Goal: Transaction & Acquisition: Book appointment/travel/reservation

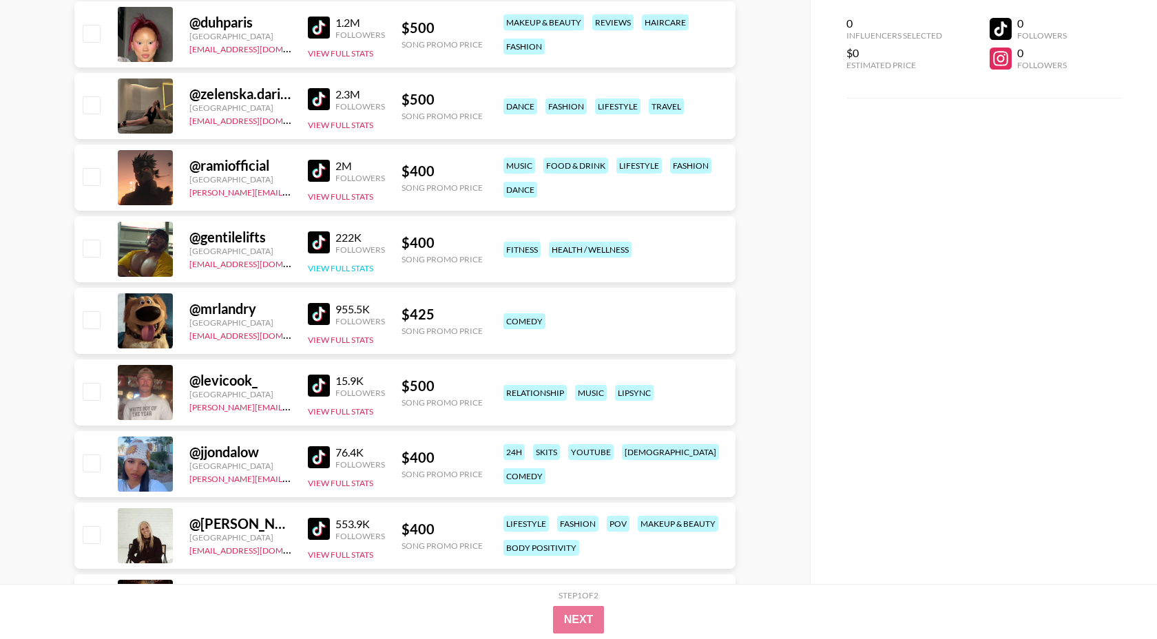
scroll to position [805, 0]
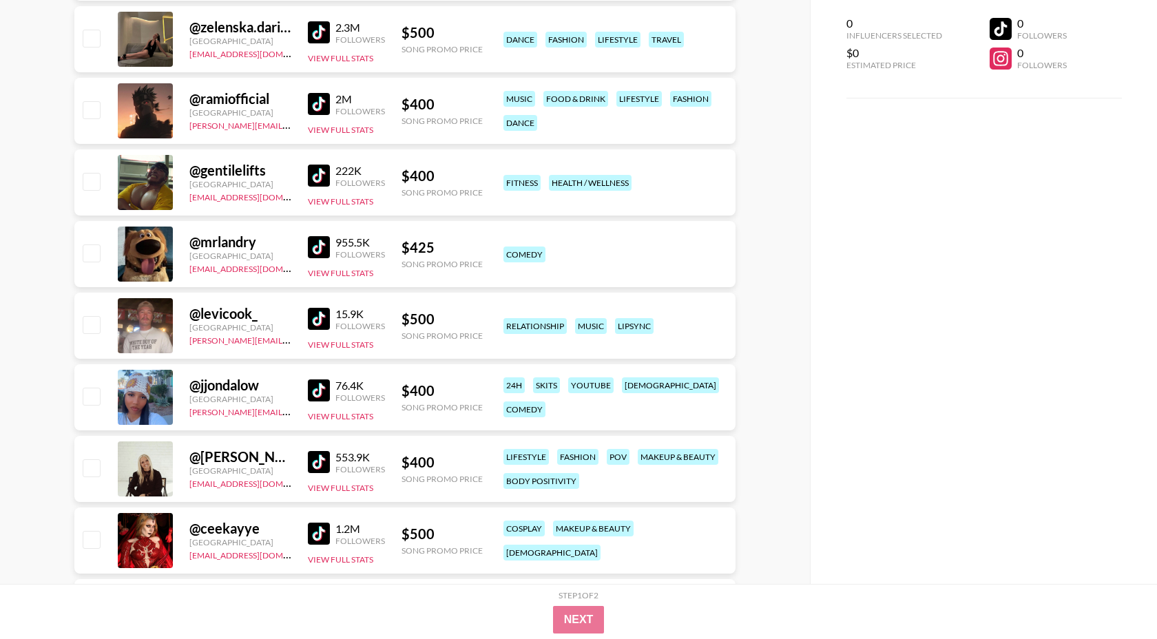
click at [329, 395] on img at bounding box center [319, 391] width 22 height 22
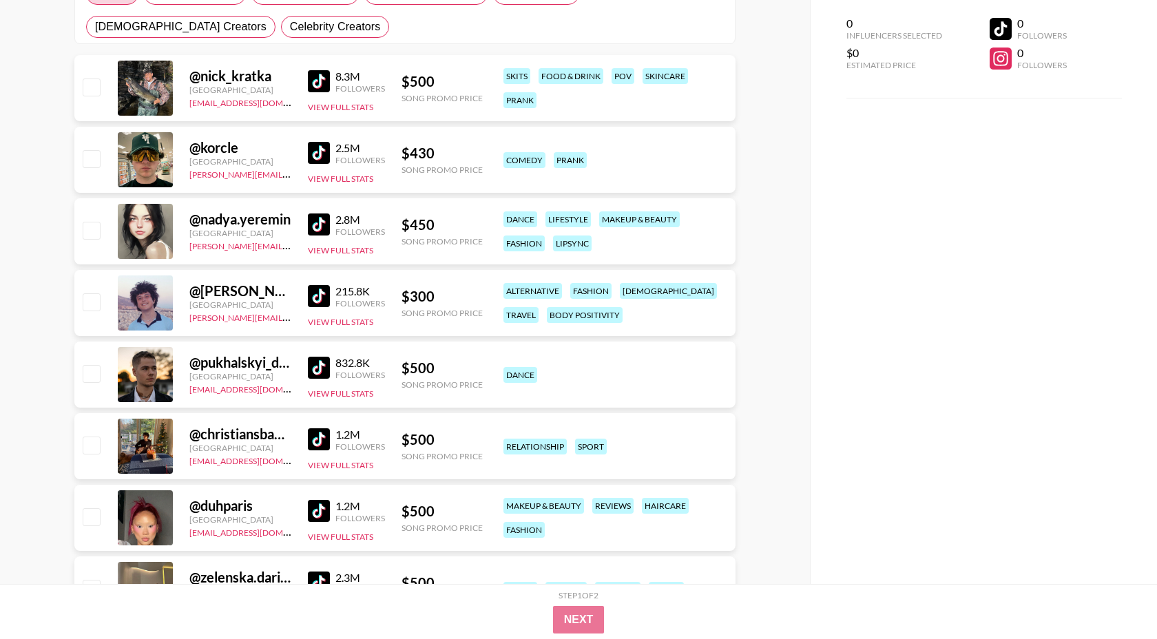
scroll to position [0, 0]
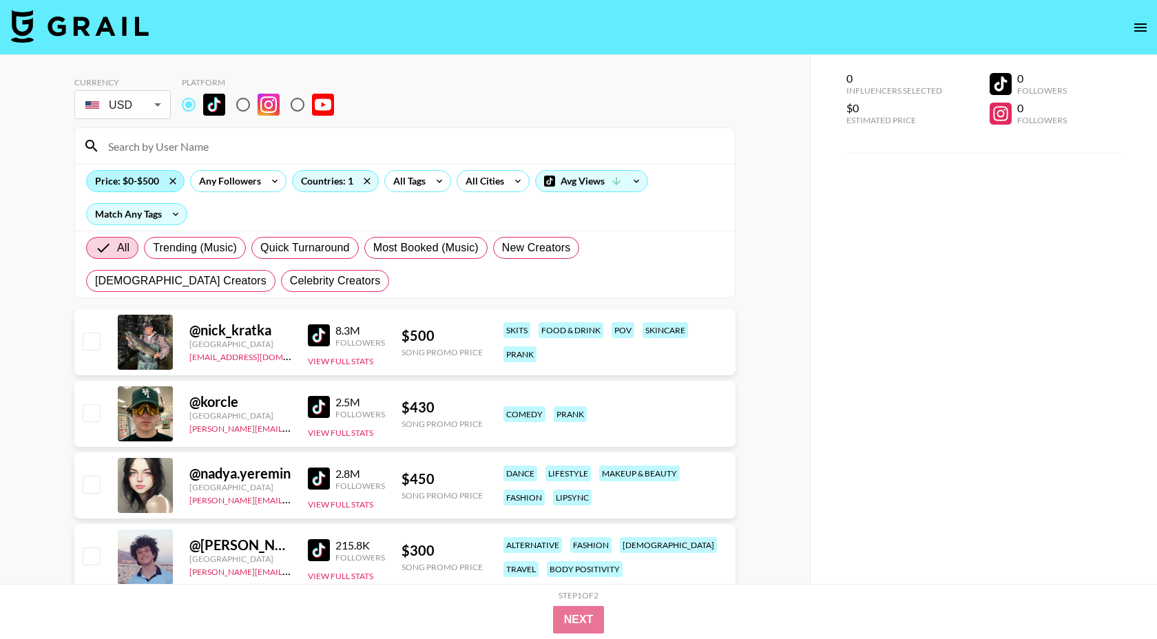
click at [131, 187] on div "Price: $0-$500" at bounding box center [135, 181] width 97 height 21
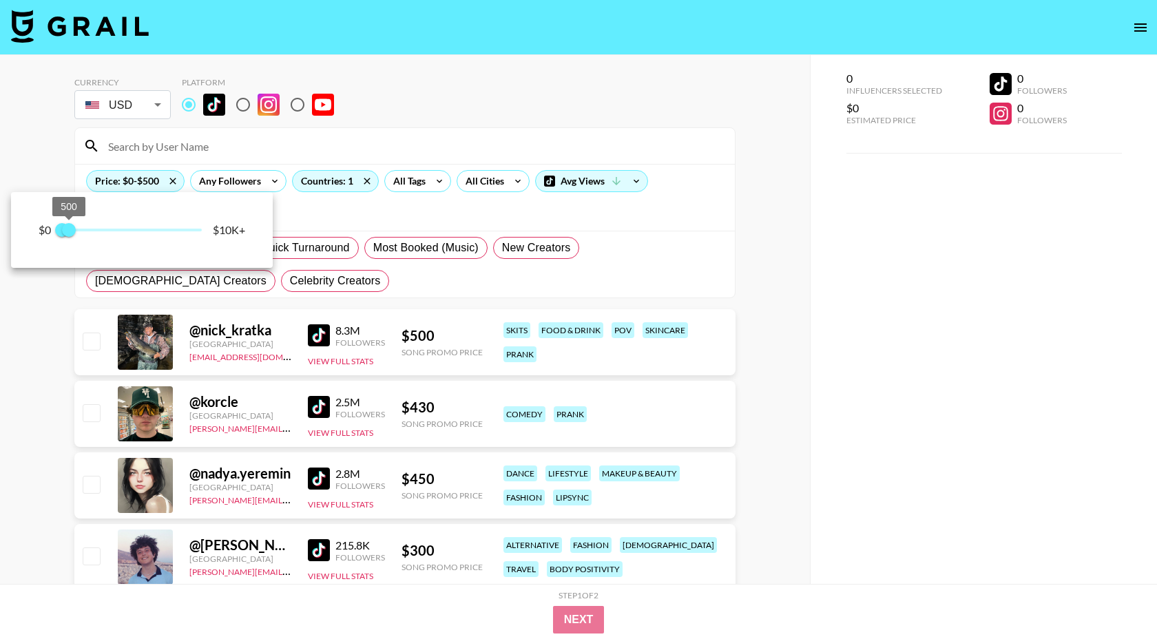
type input "250"
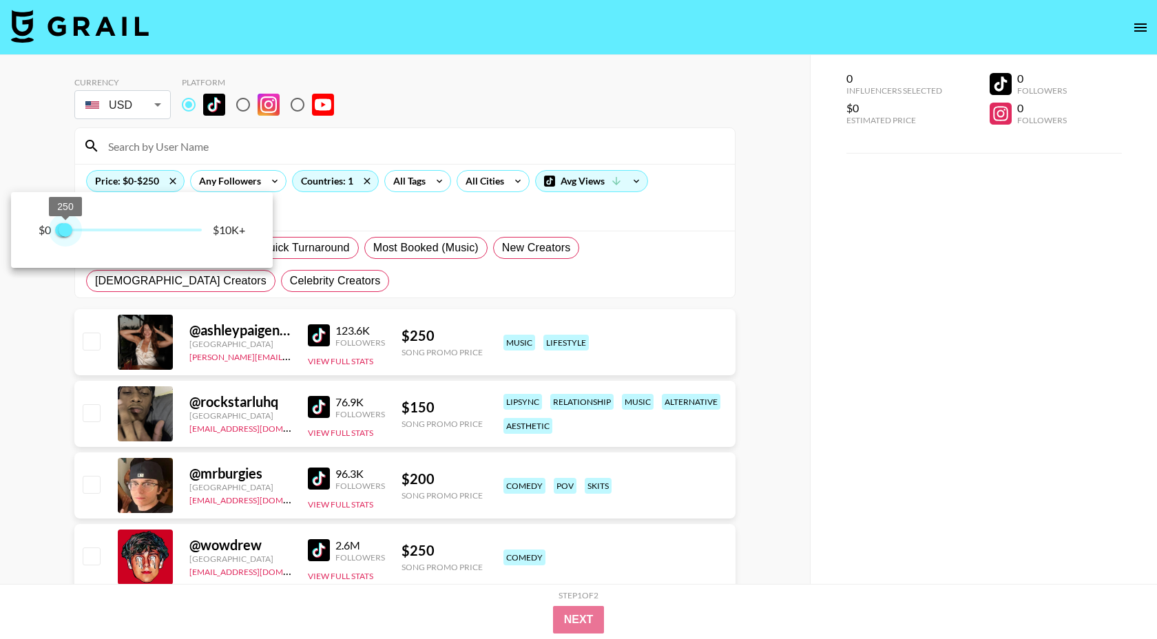
click at [65, 231] on span "250" at bounding box center [66, 230] width 14 height 14
click at [520, 132] on div at bounding box center [578, 319] width 1157 height 639
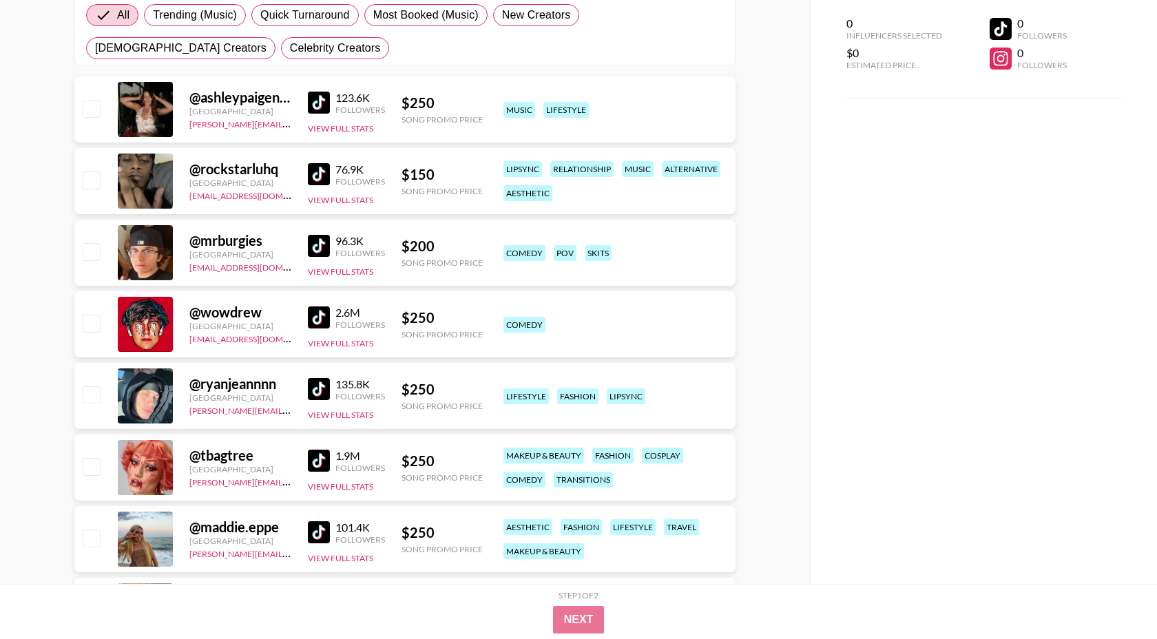
scroll to position [234, 0]
click at [313, 539] on img at bounding box center [319, 532] width 22 height 22
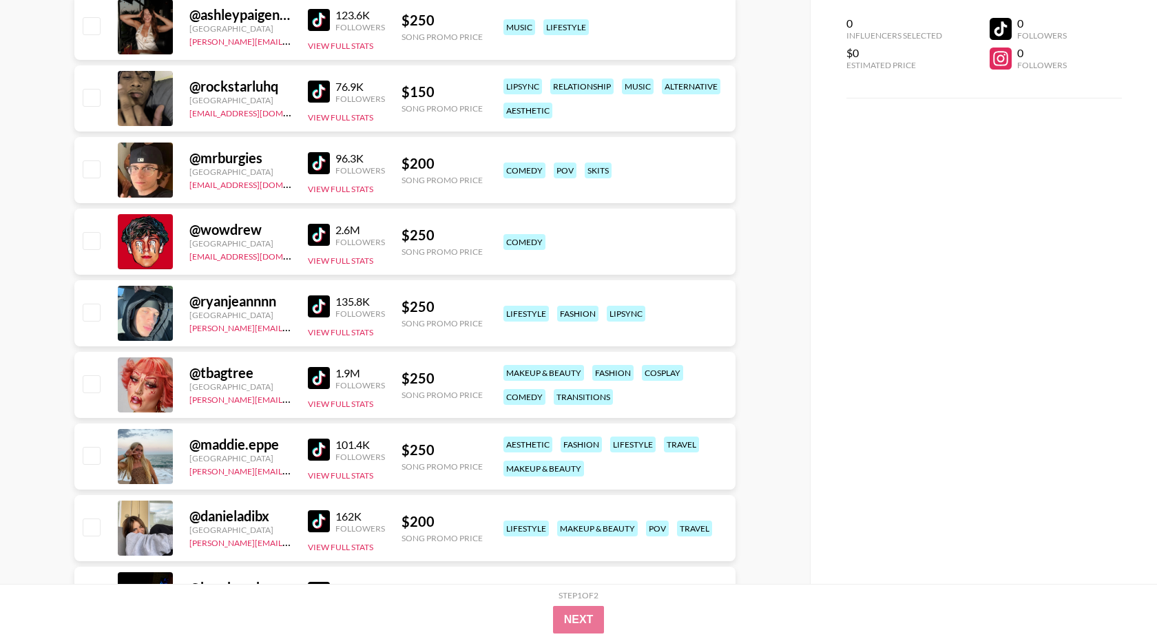
scroll to position [0, 0]
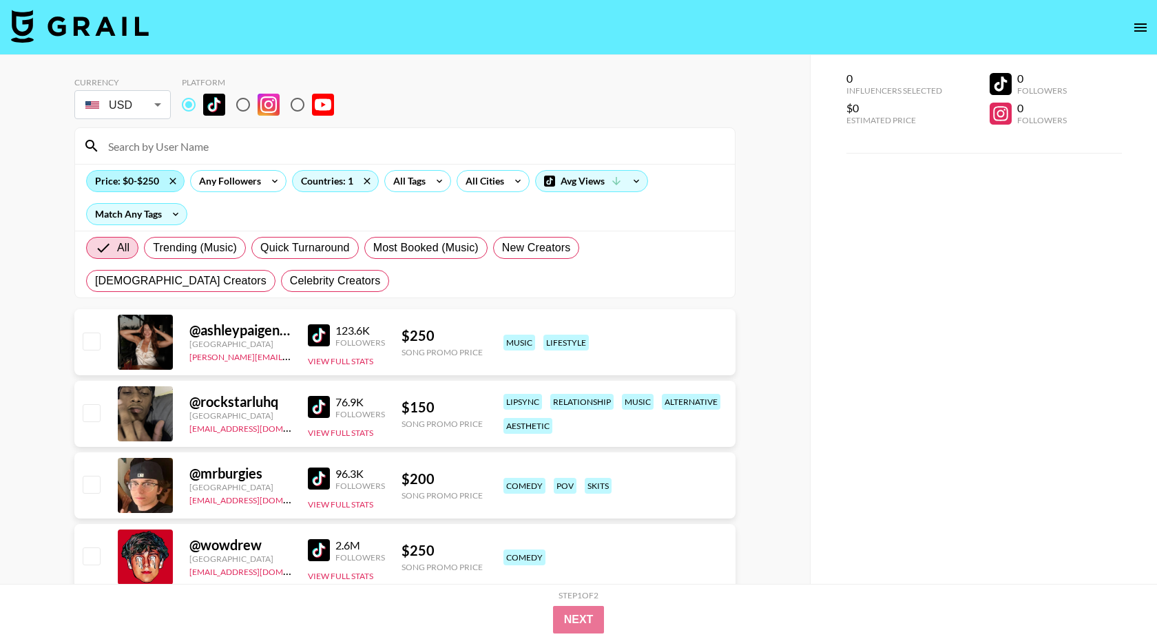
click at [149, 184] on div "Price: $0-$250" at bounding box center [135, 181] width 97 height 21
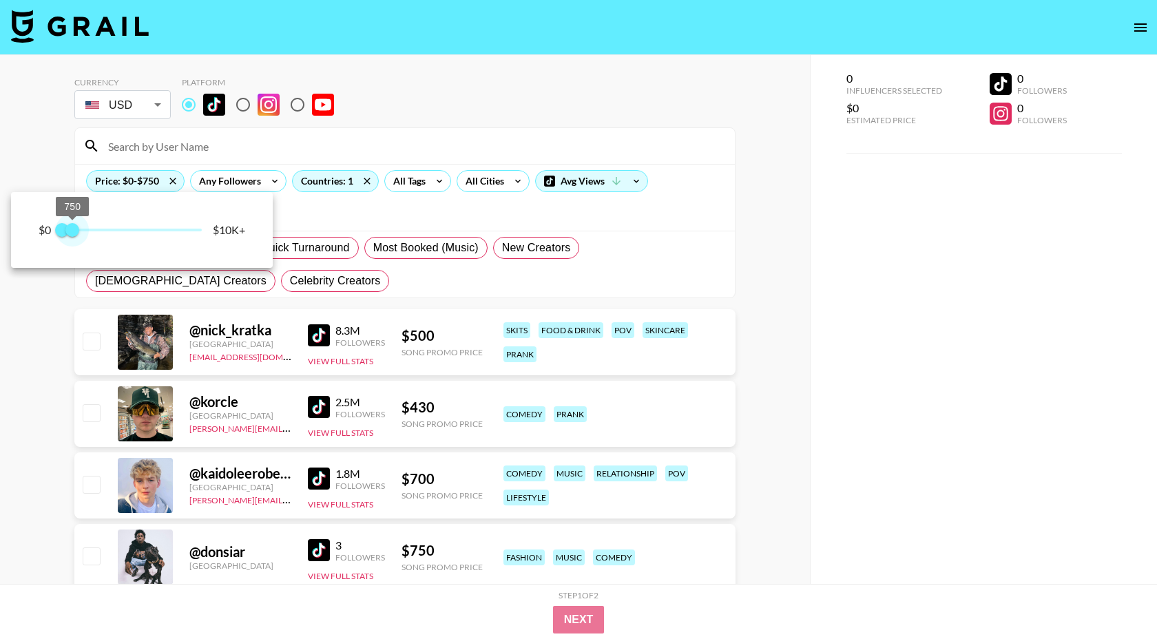
type input "500"
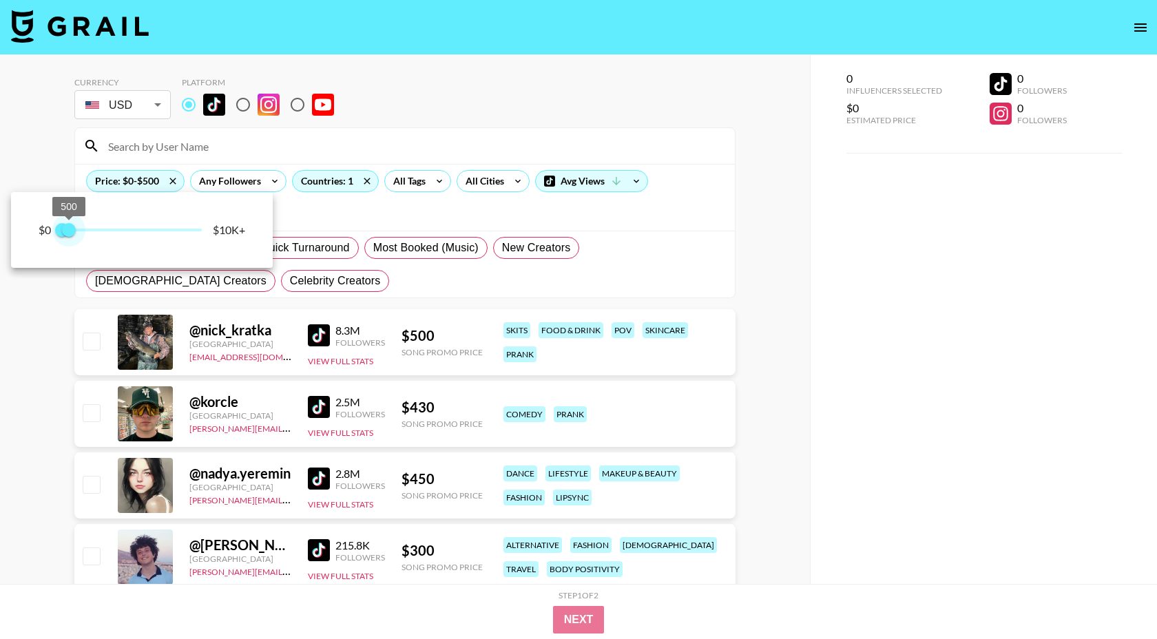
click at [71, 229] on span "500" at bounding box center [69, 230] width 14 height 14
click at [71, 154] on div at bounding box center [578, 319] width 1157 height 639
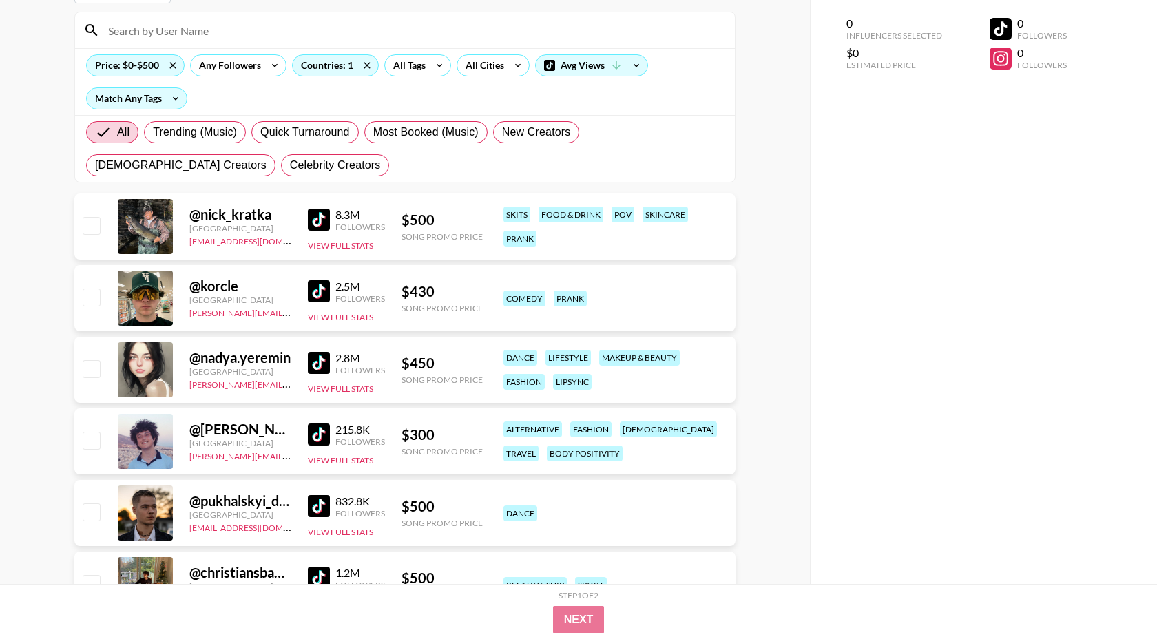
scroll to position [114, 0]
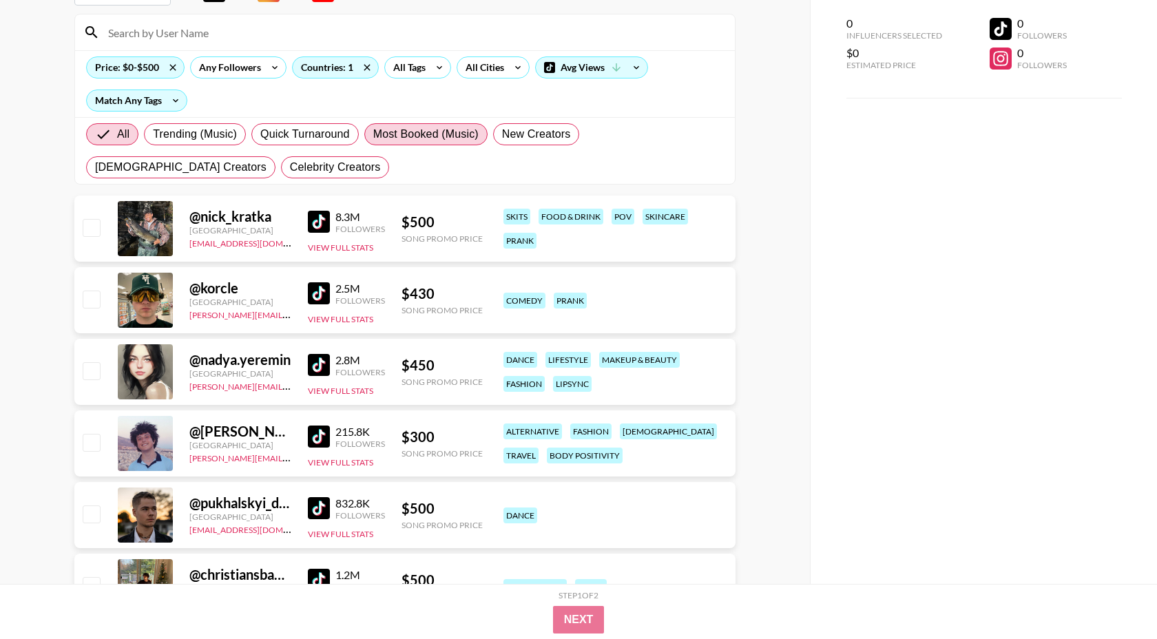
click at [393, 136] on span "Most Booked (Music)" at bounding box center [425, 134] width 105 height 17
click at [373, 134] on input "Most Booked (Music)" at bounding box center [373, 134] width 0 height 0
radio input "true"
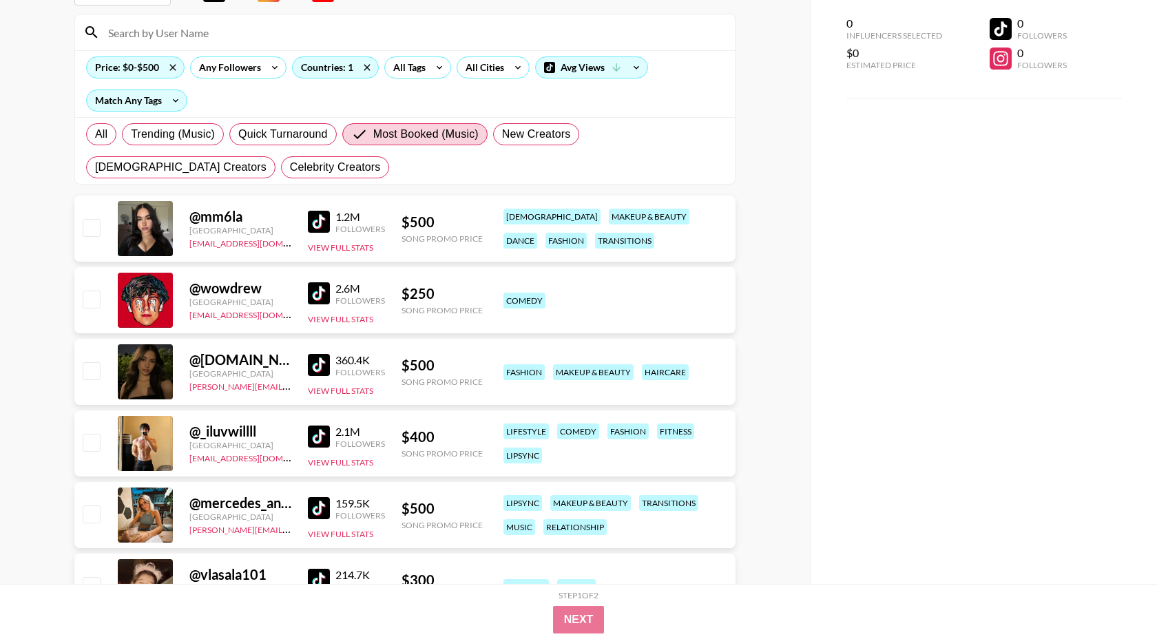
click at [315, 222] on img at bounding box center [319, 222] width 22 height 22
click at [318, 289] on img at bounding box center [319, 293] width 22 height 22
click at [323, 369] on img at bounding box center [319, 365] width 22 height 22
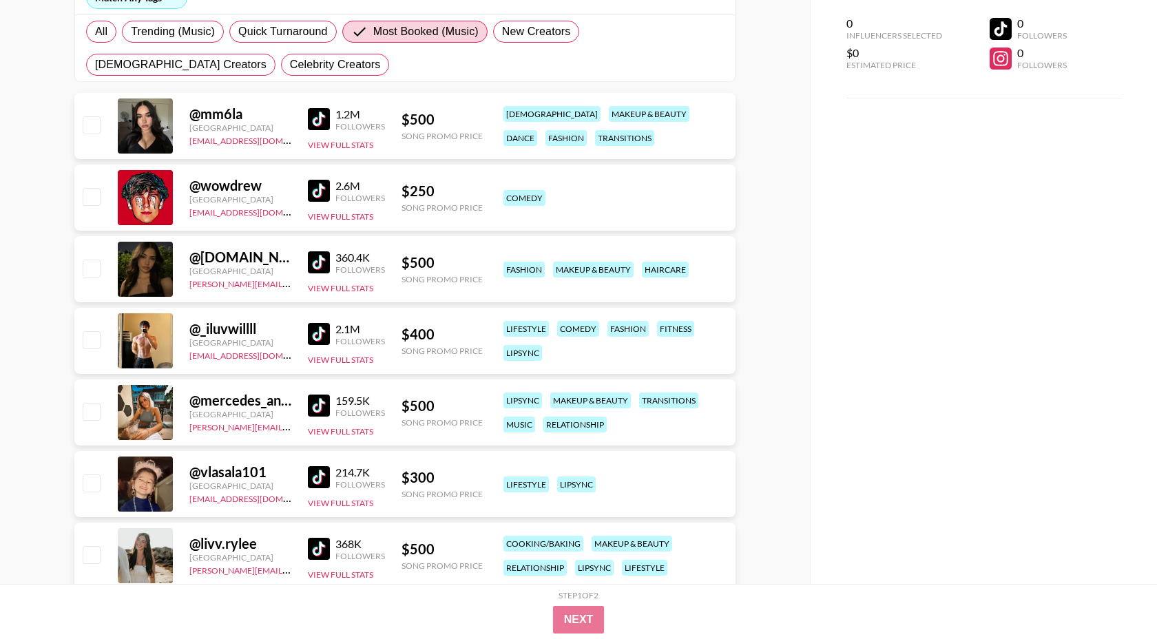
scroll to position [218, 0]
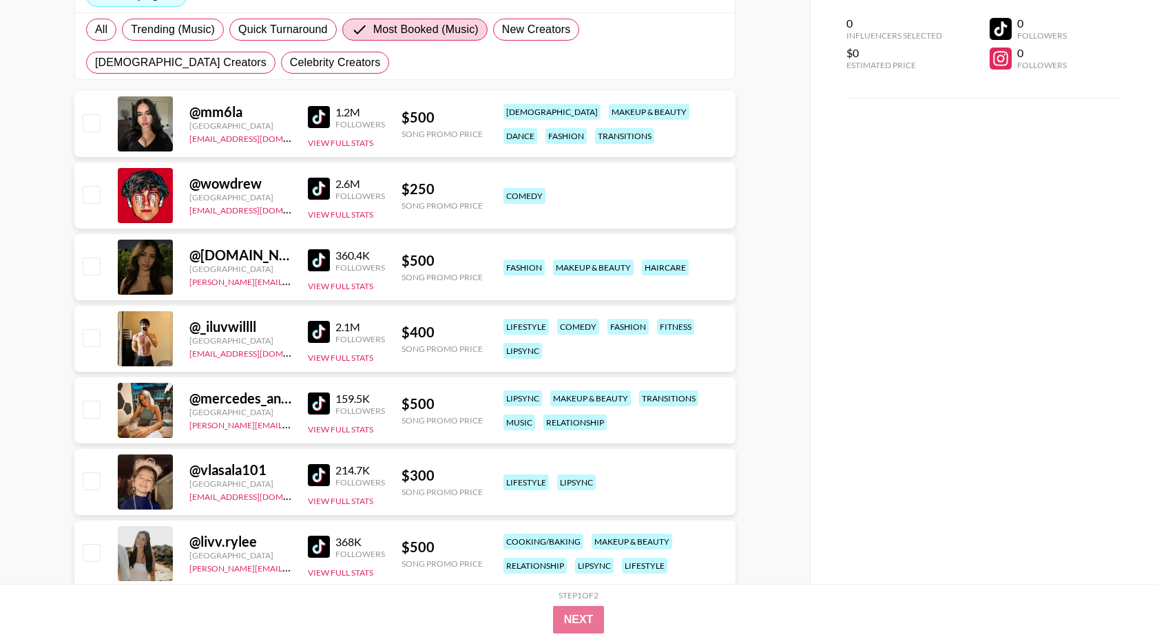
click at [320, 408] on img at bounding box center [319, 404] width 22 height 22
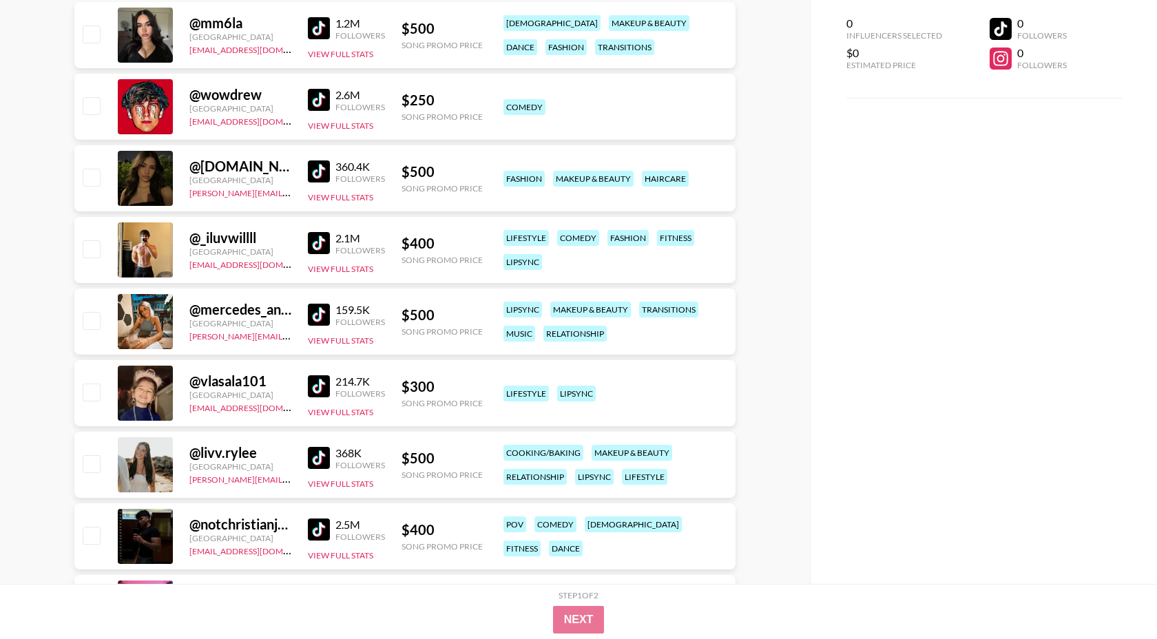
scroll to position [316, 0]
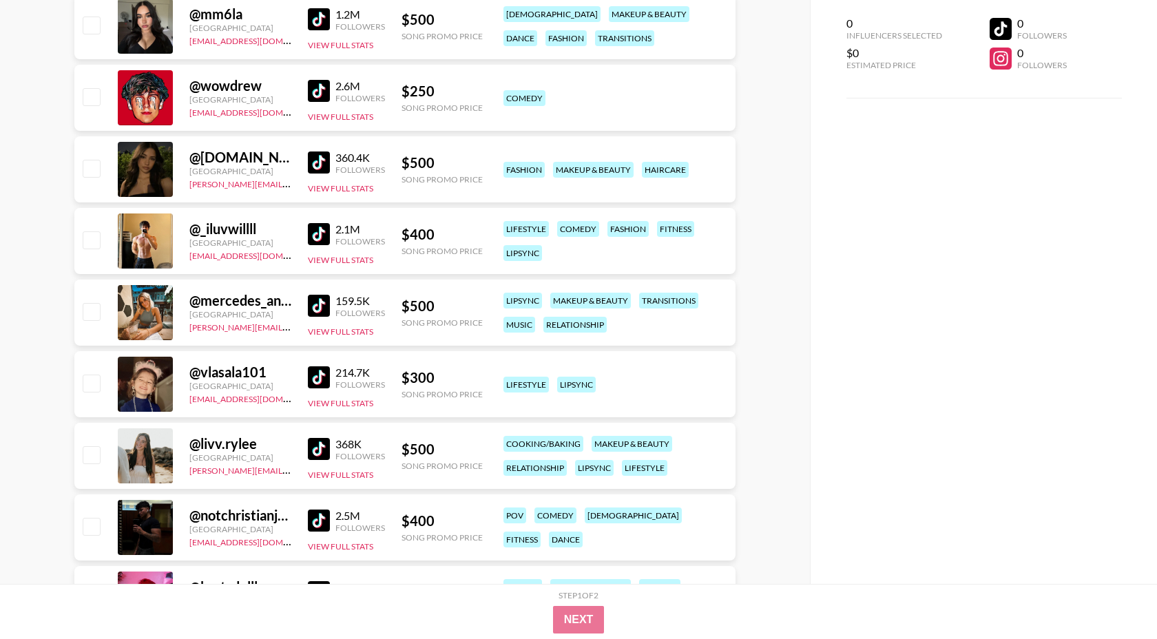
click at [324, 377] on img at bounding box center [319, 377] width 22 height 22
click at [327, 514] on img at bounding box center [319, 521] width 22 height 22
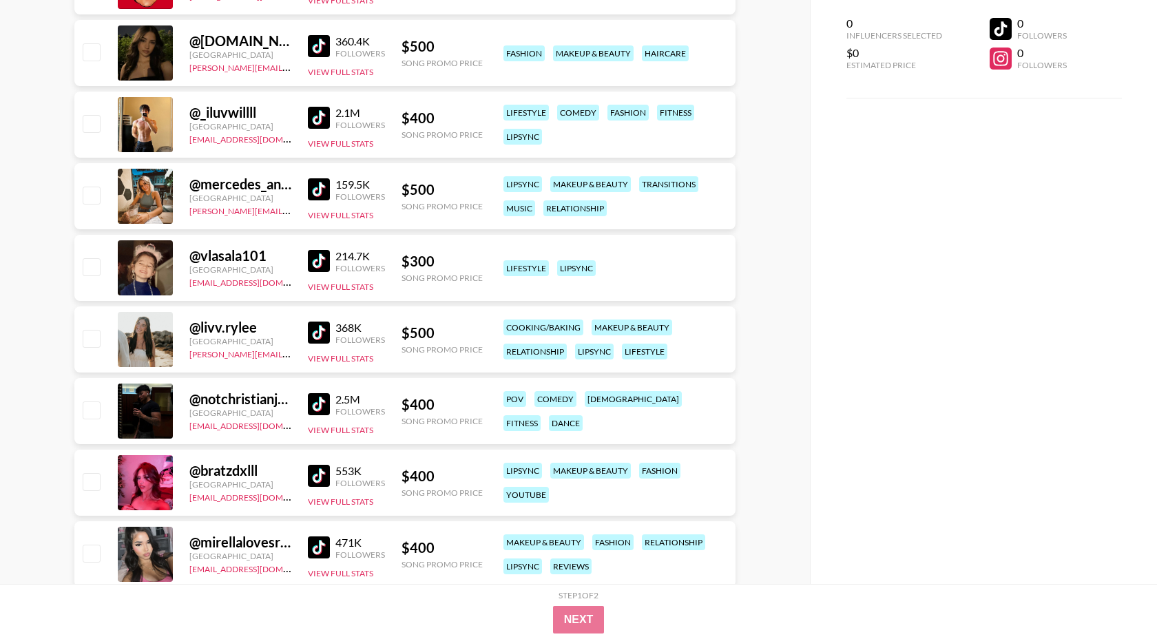
scroll to position [436, 0]
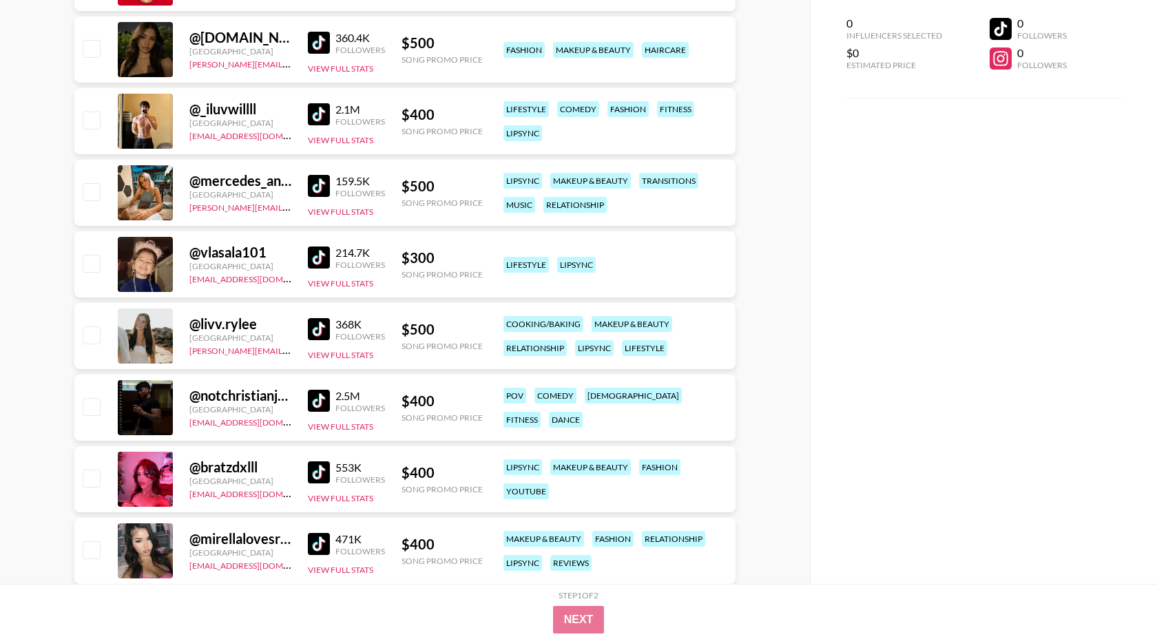
click at [320, 475] on img at bounding box center [319, 473] width 22 height 22
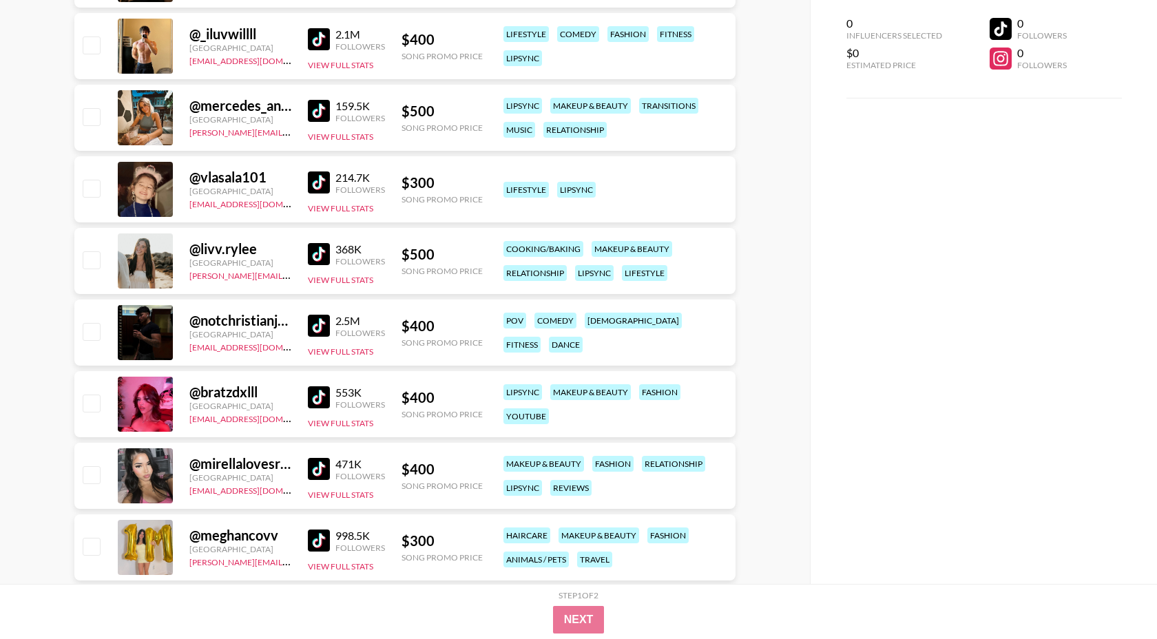
scroll to position [545, 0]
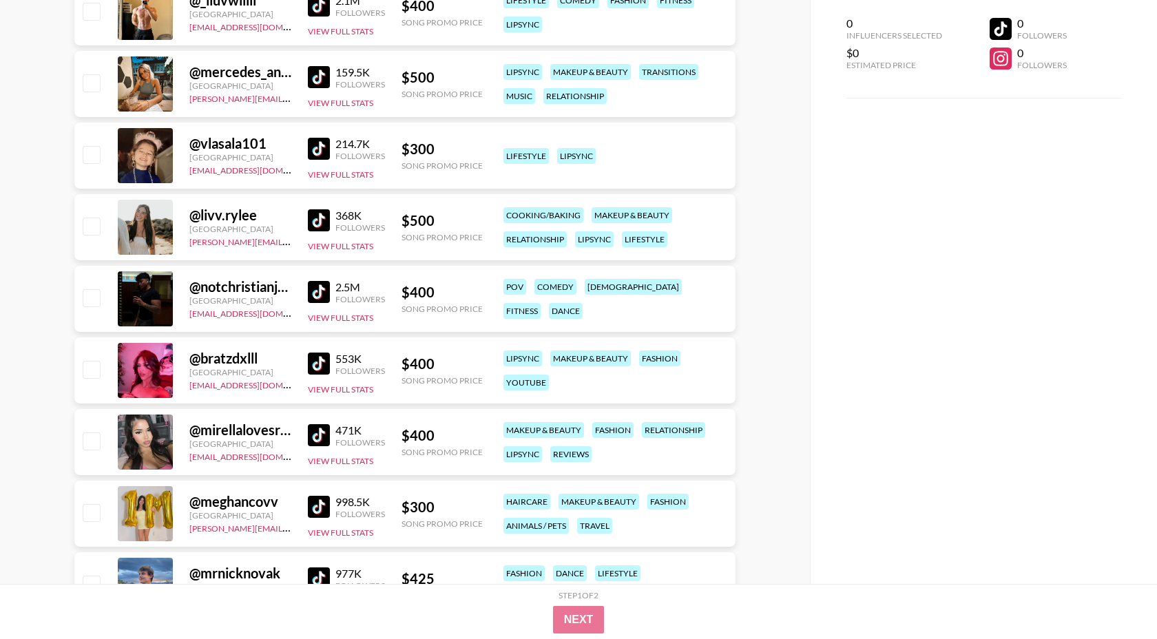
click at [324, 430] on img at bounding box center [319, 435] width 22 height 22
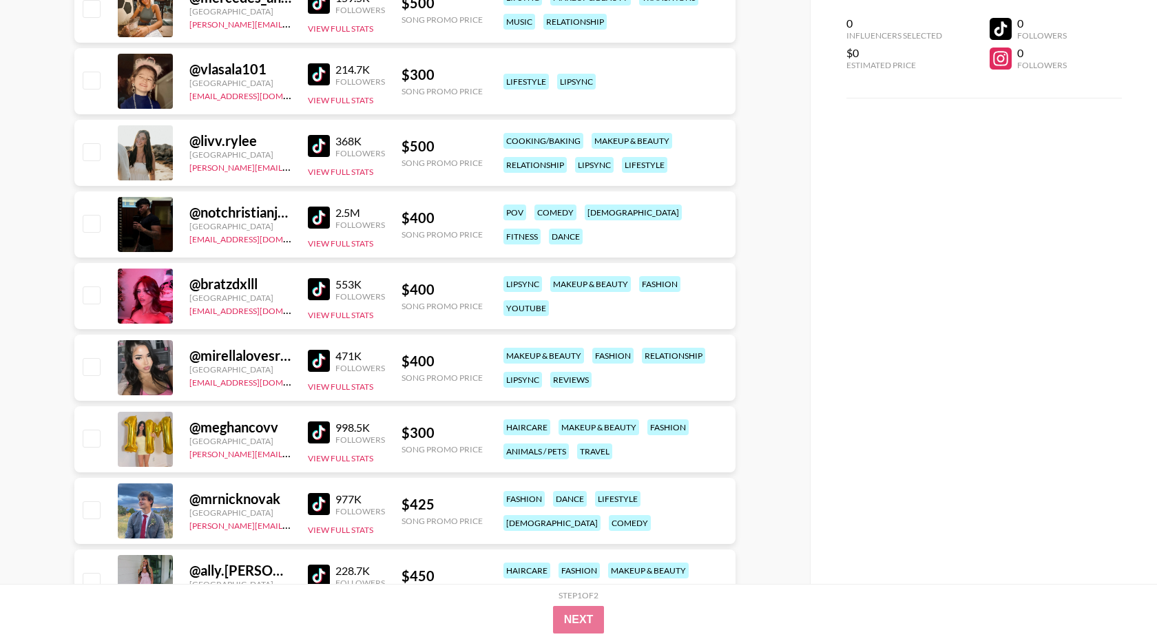
scroll to position [636, 0]
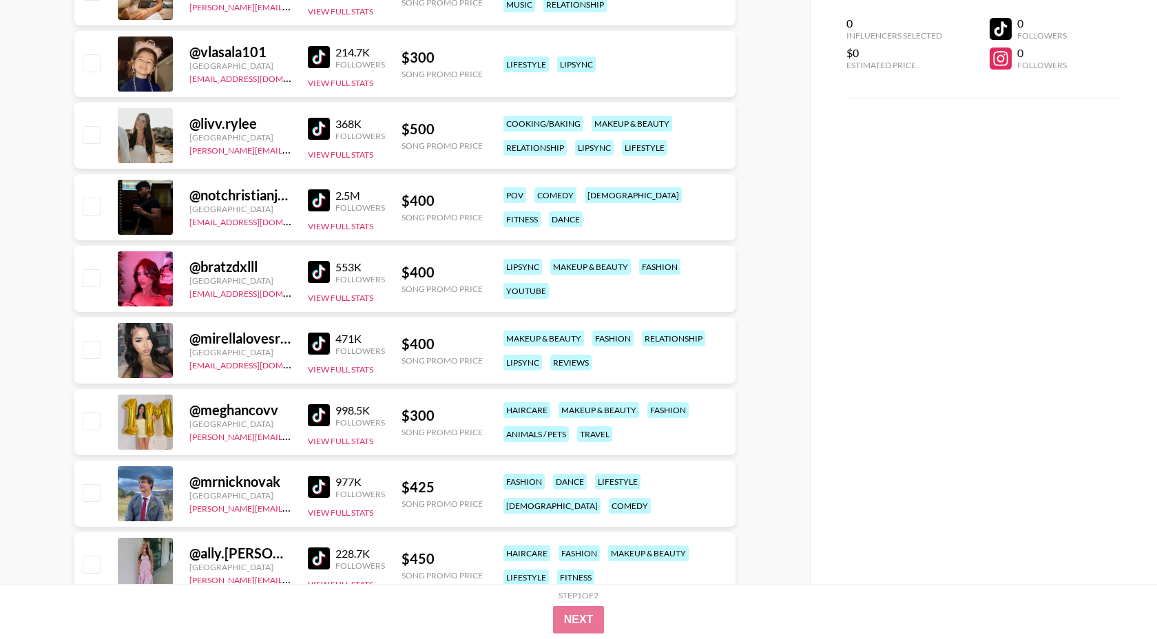
click at [321, 414] on img at bounding box center [319, 415] width 22 height 22
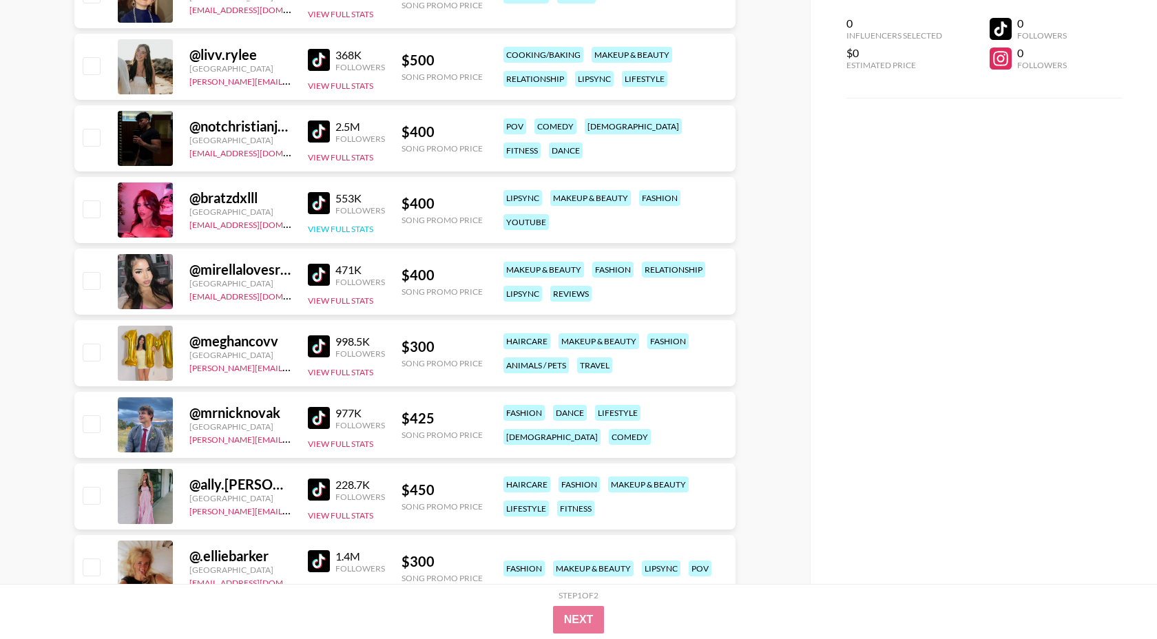
scroll to position [707, 0]
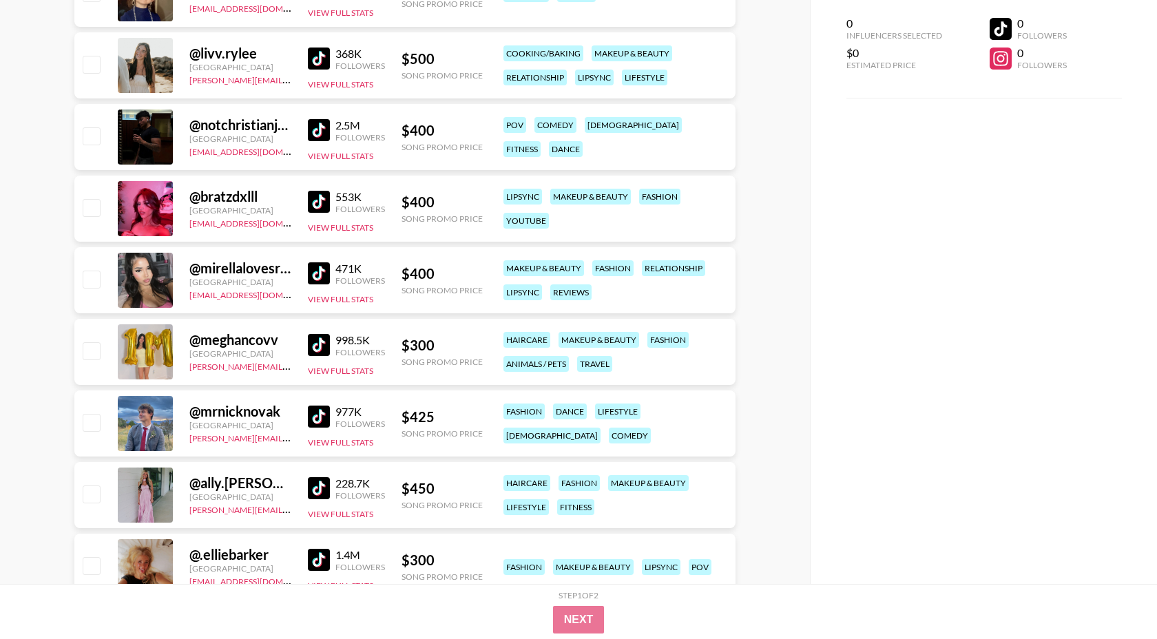
click at [315, 495] on img at bounding box center [319, 488] width 22 height 22
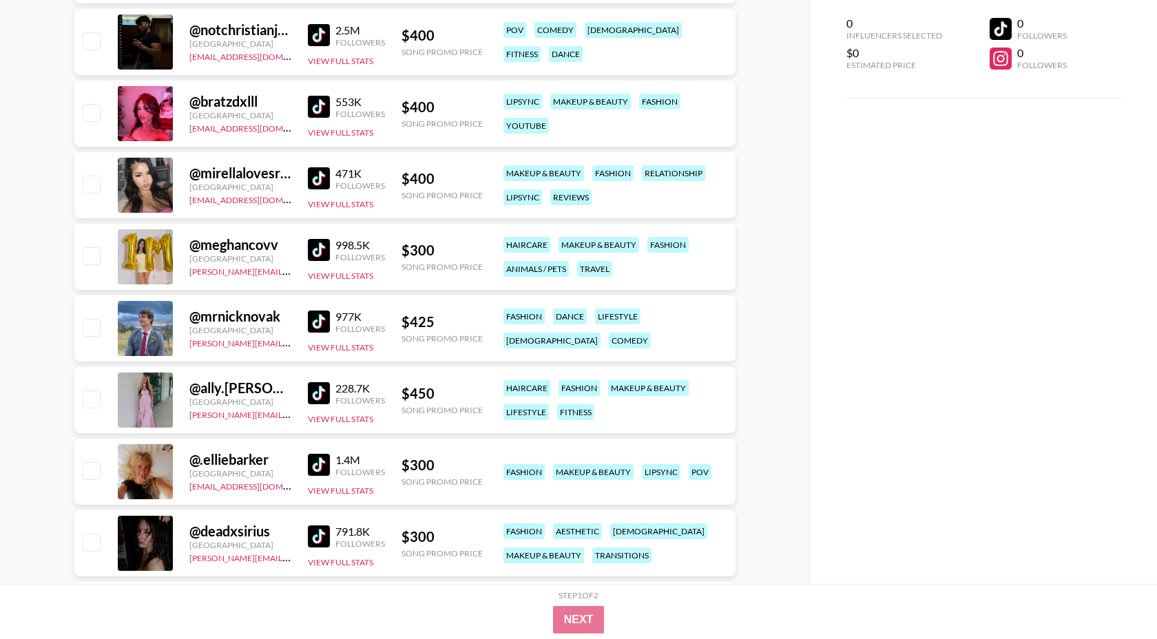
scroll to position [822, 0]
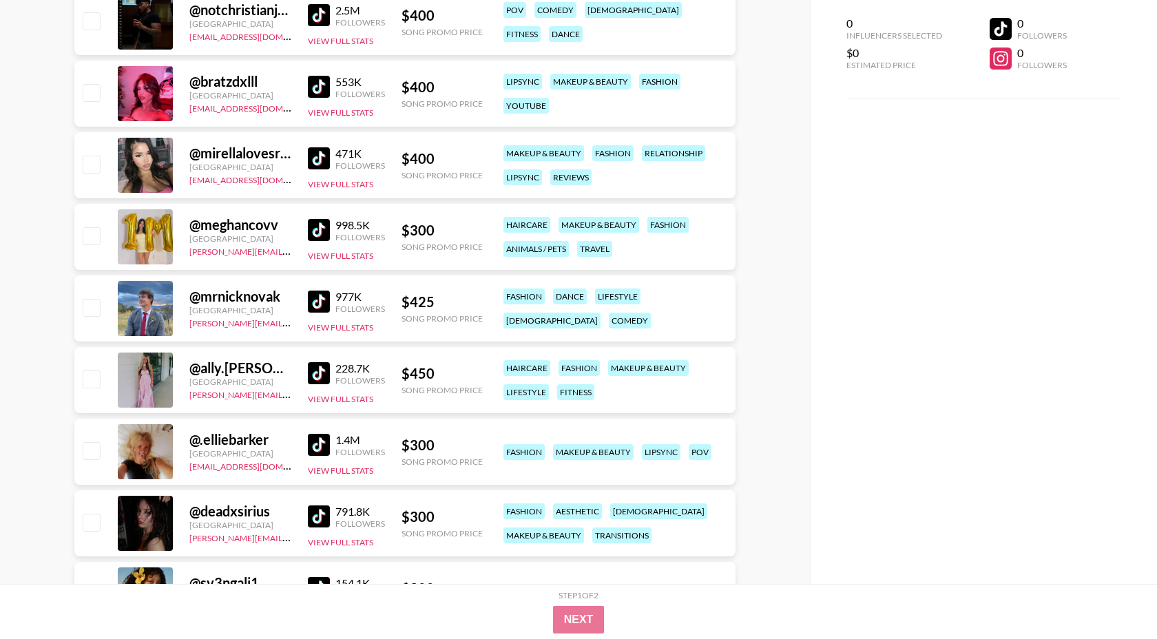
click at [320, 446] on img at bounding box center [319, 445] width 22 height 22
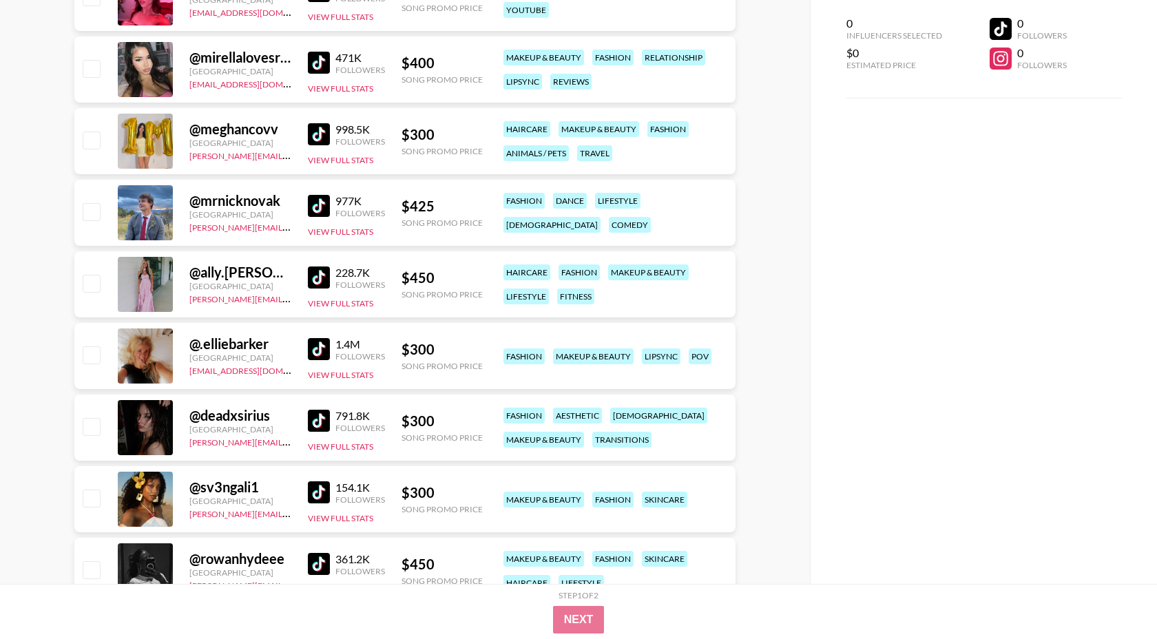
scroll to position [920, 0]
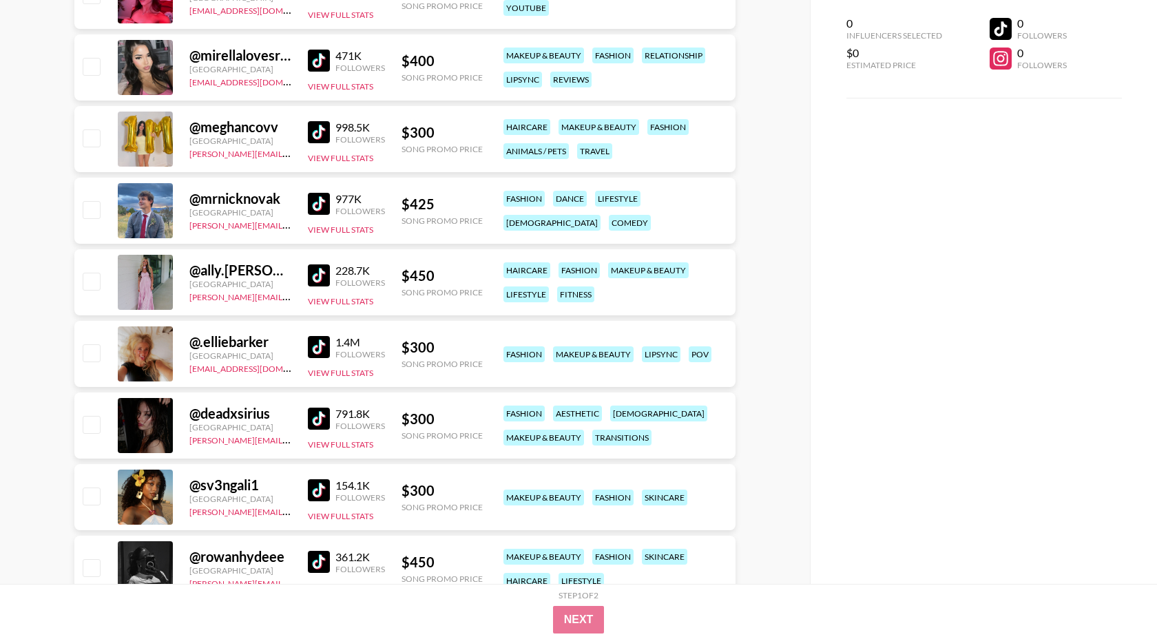
click at [325, 419] on img at bounding box center [319, 419] width 22 height 22
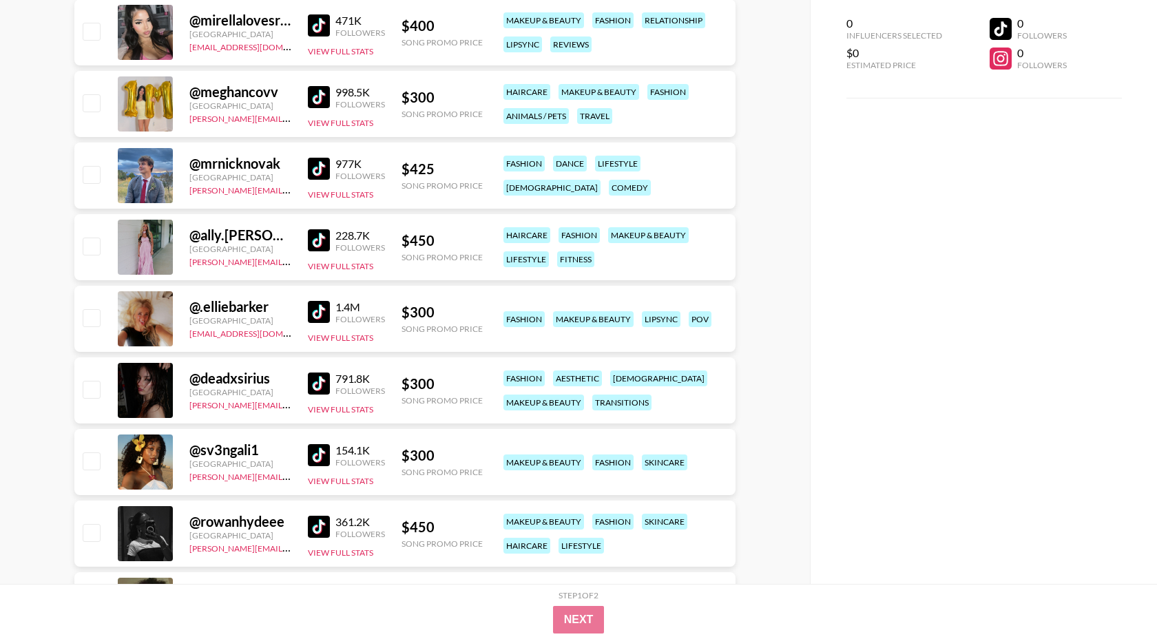
scroll to position [1003, 0]
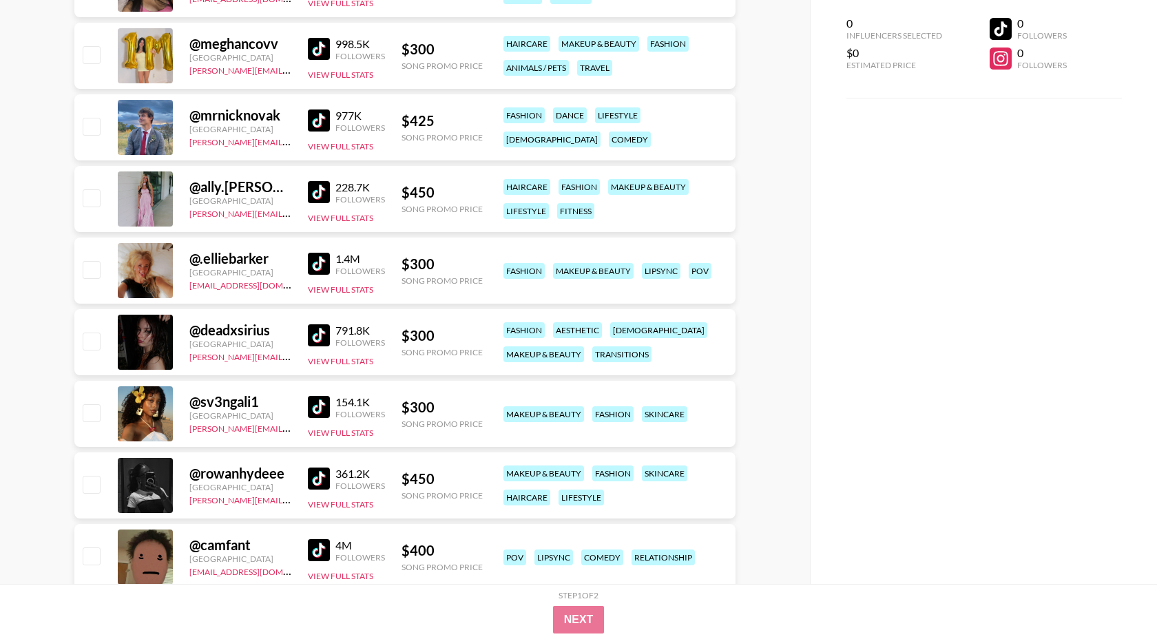
click at [324, 407] on img at bounding box center [319, 407] width 22 height 22
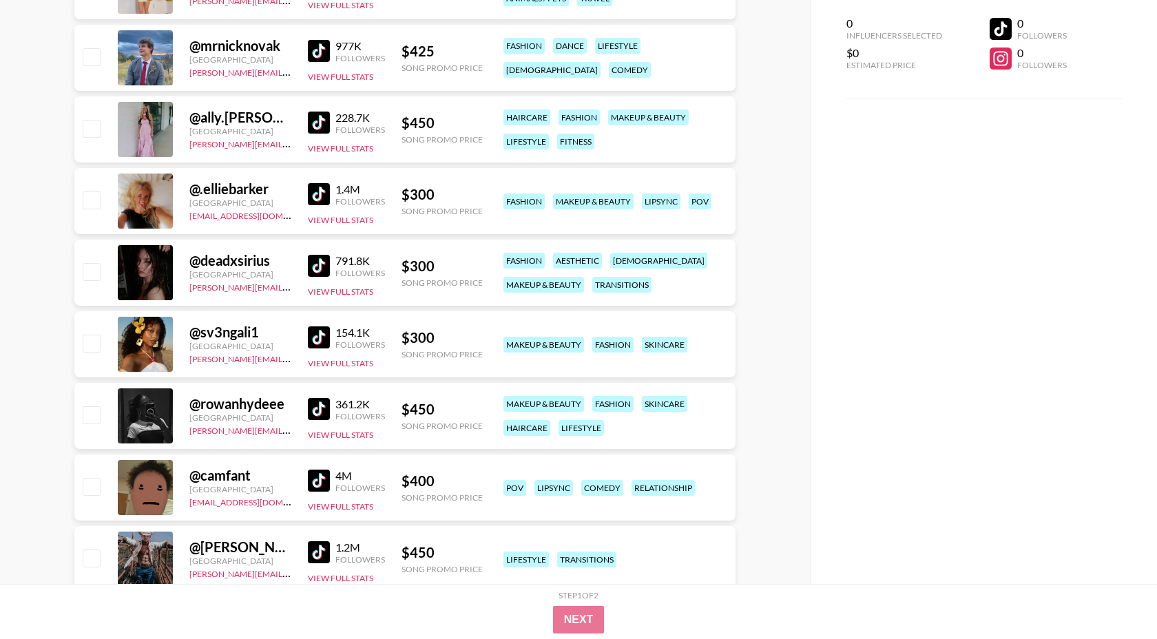
scroll to position [1074, 0]
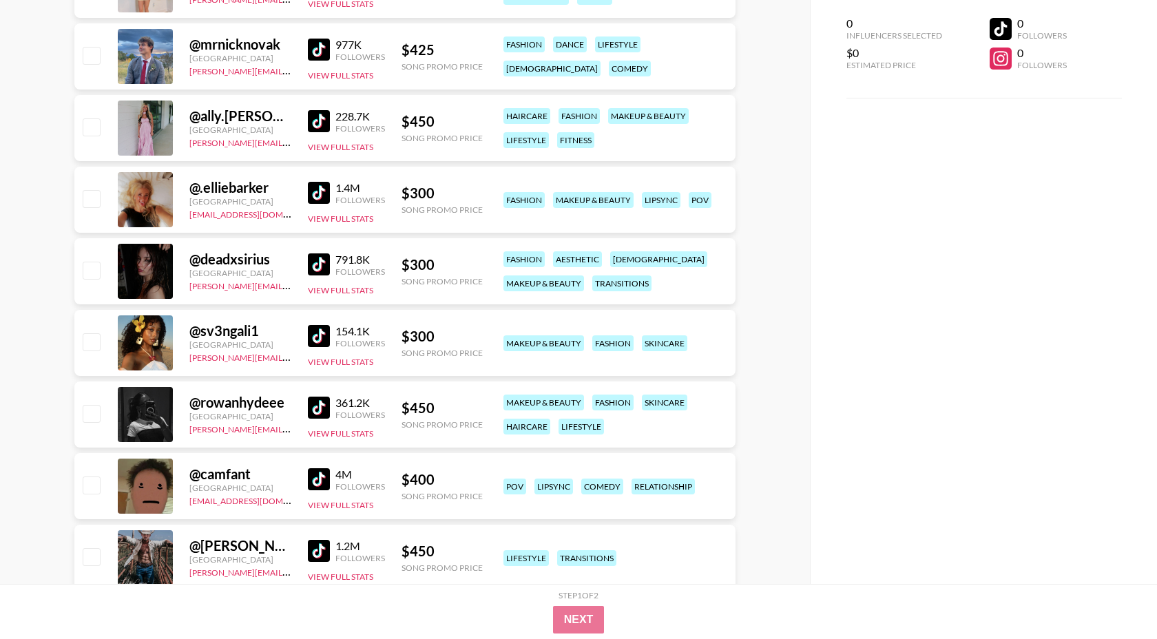
click at [321, 400] on img at bounding box center [319, 408] width 22 height 22
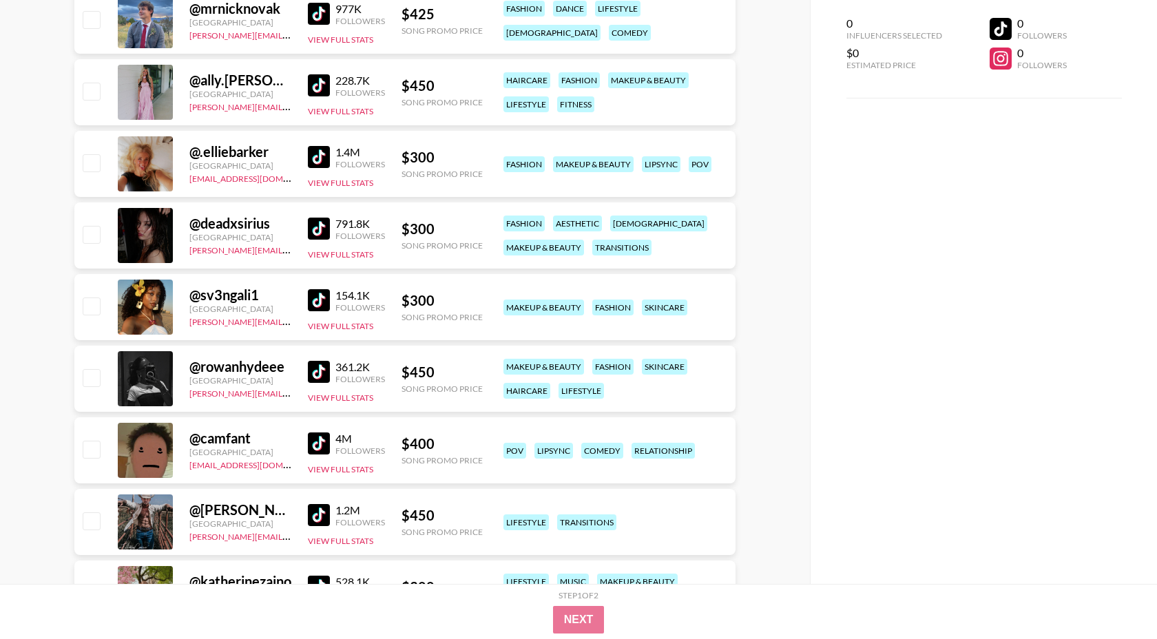
scroll to position [1112, 0]
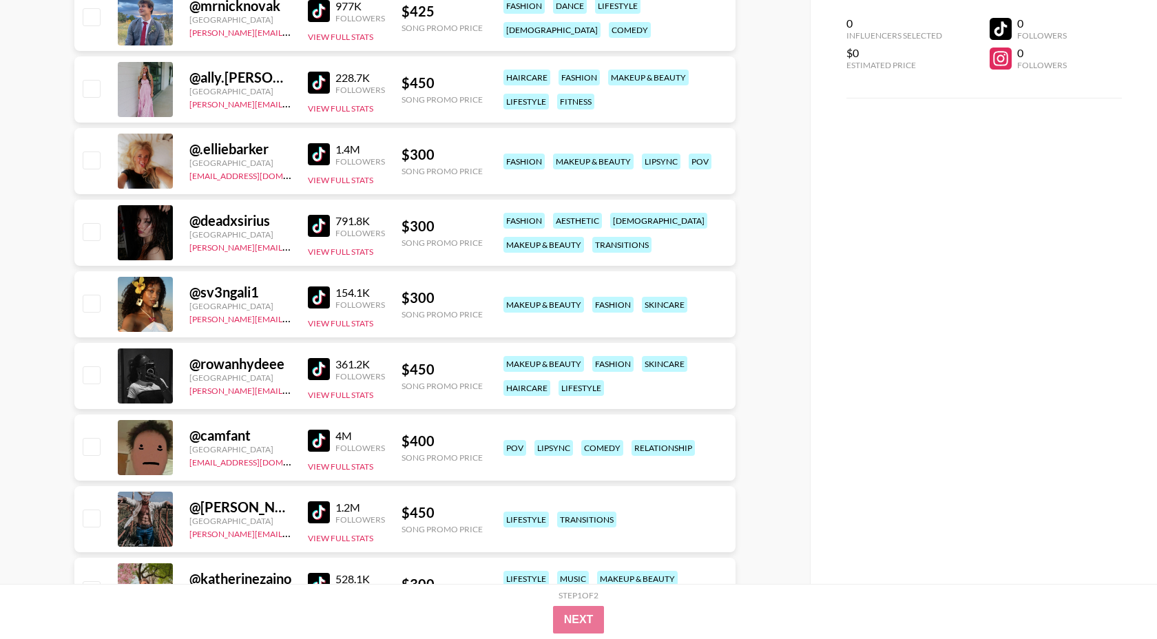
click at [320, 434] on img at bounding box center [319, 441] width 22 height 22
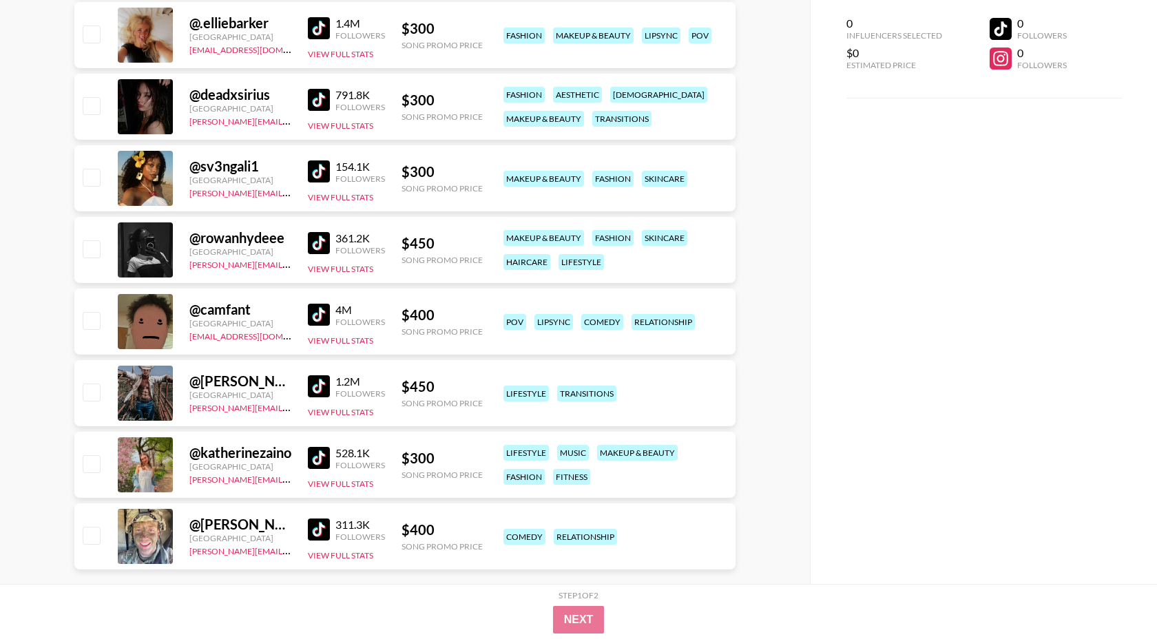
scroll to position [1263, 0]
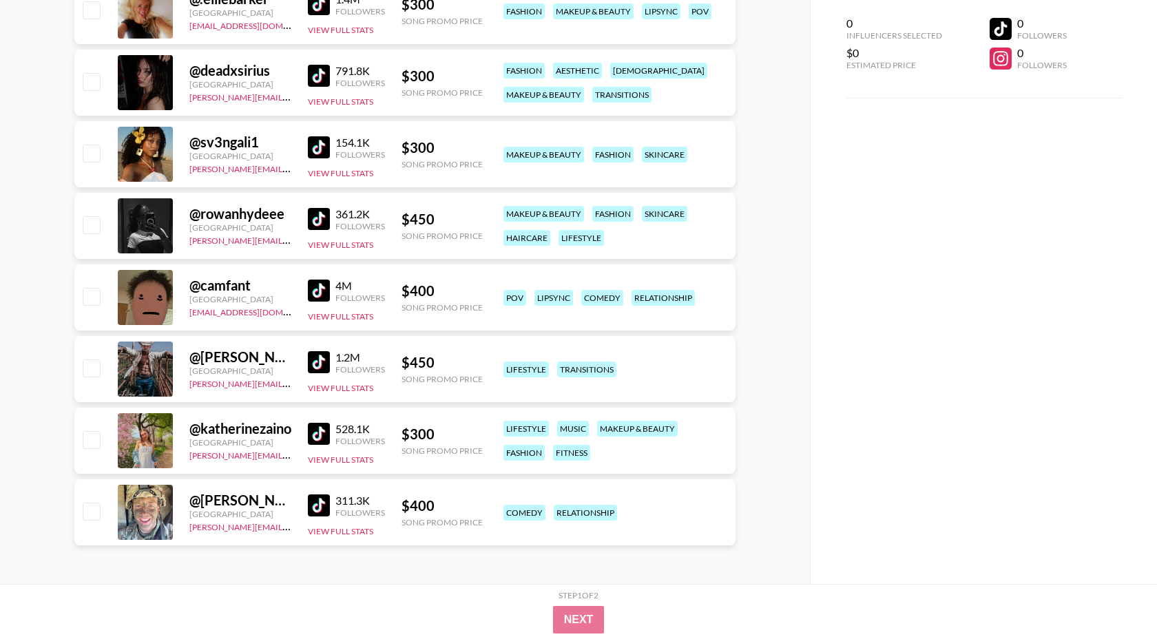
click at [313, 427] on img at bounding box center [319, 434] width 22 height 22
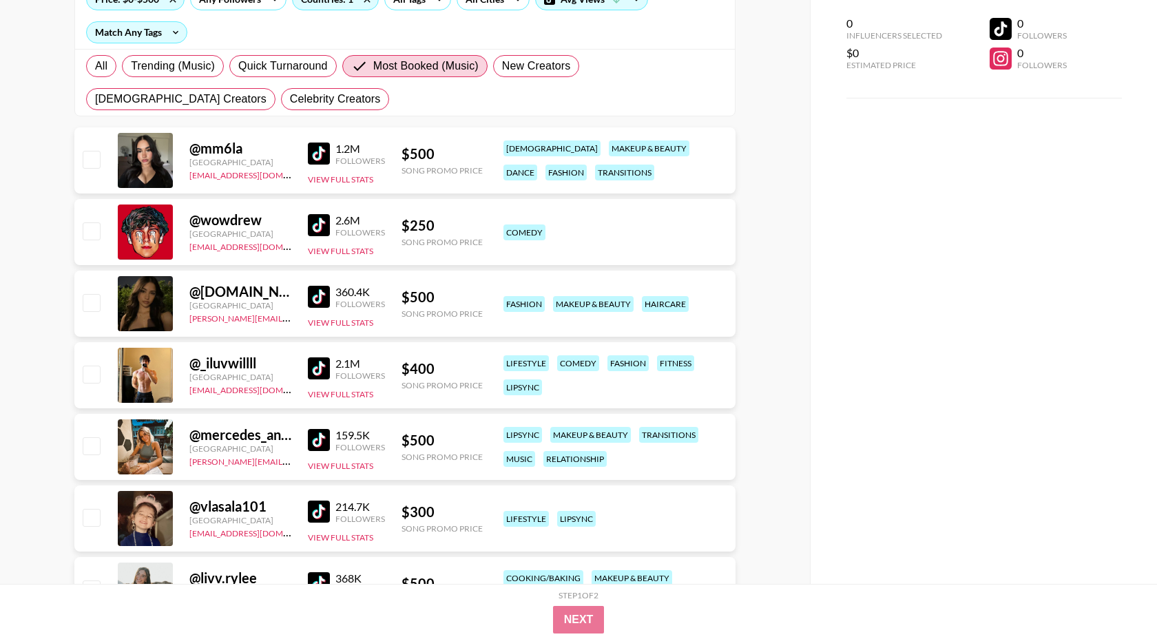
scroll to position [0, 0]
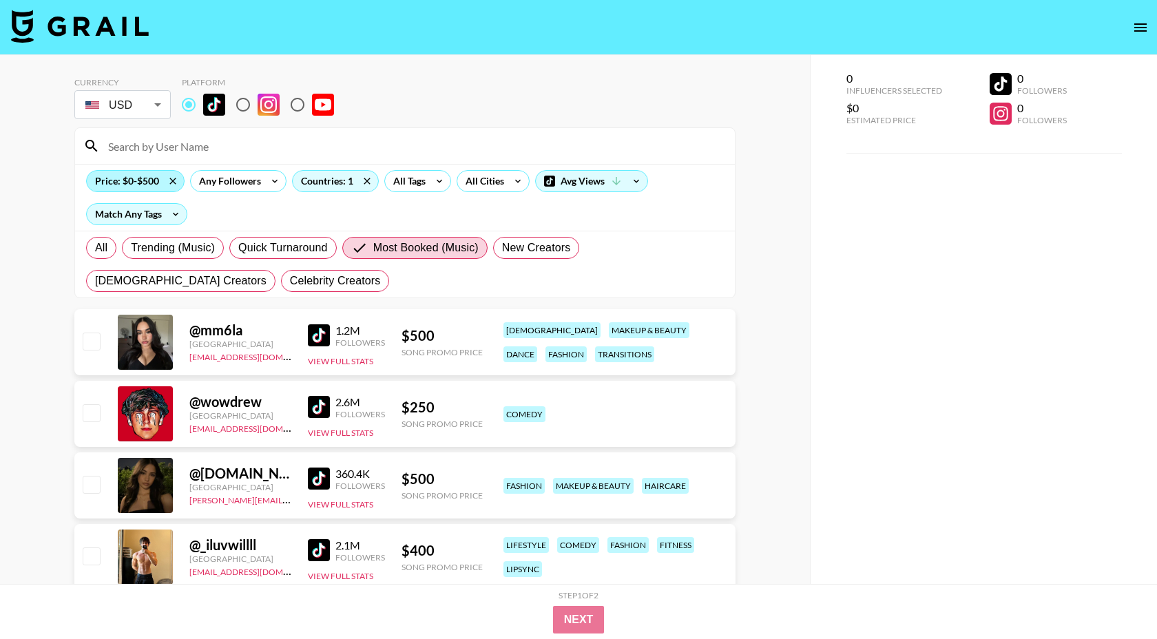
click at [153, 186] on div "Price: $0-$500" at bounding box center [135, 181] width 97 height 21
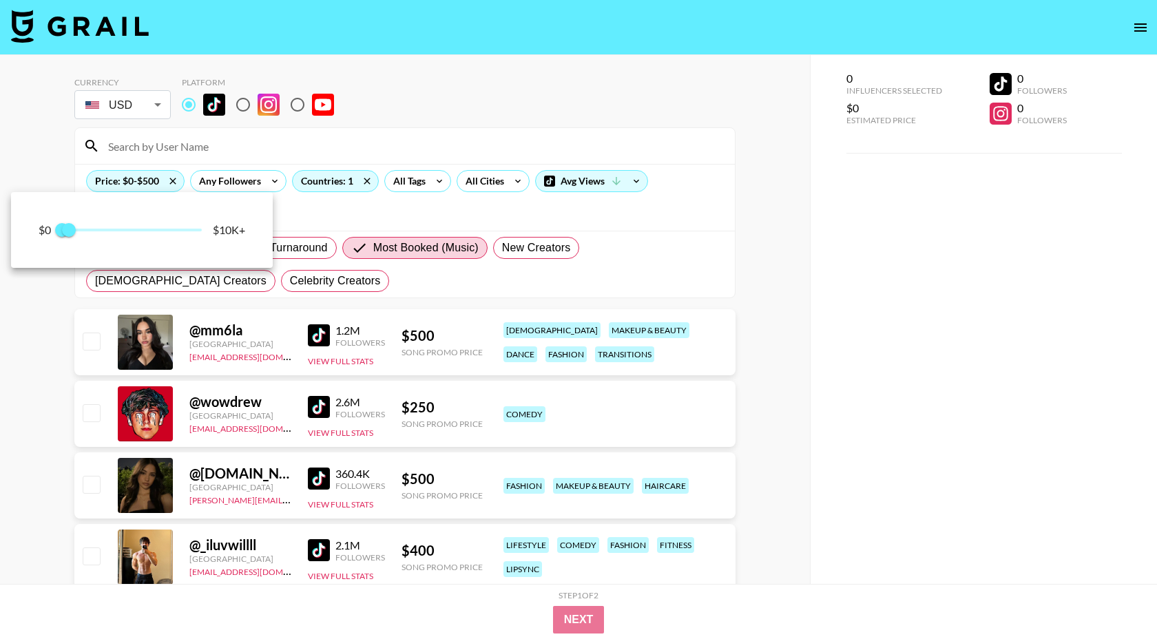
click at [374, 132] on div at bounding box center [578, 319] width 1157 height 639
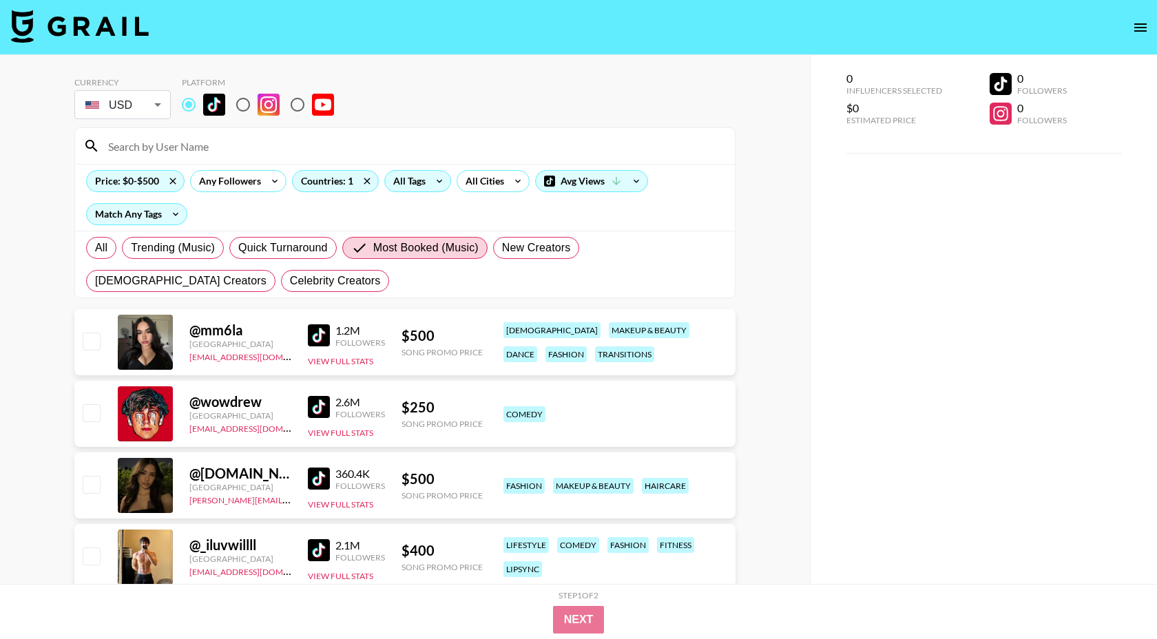
click at [422, 188] on div "All Tags" at bounding box center [406, 181] width 43 height 21
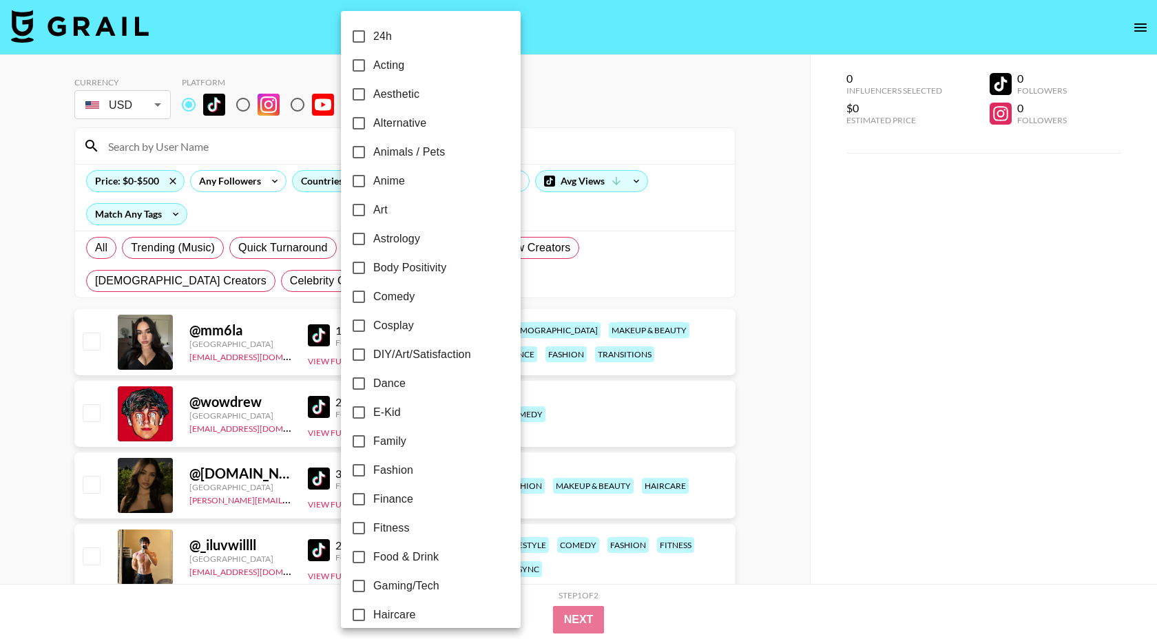
click at [578, 103] on div at bounding box center [578, 319] width 1157 height 639
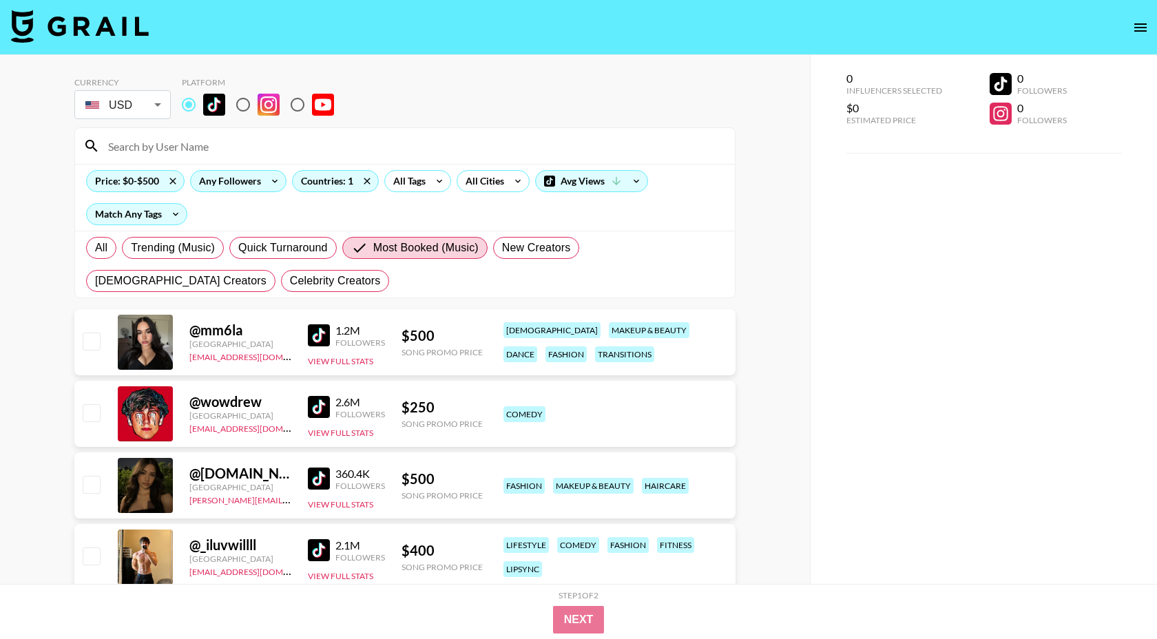
click at [251, 184] on div "Any Followers" at bounding box center [227, 181] width 73 height 21
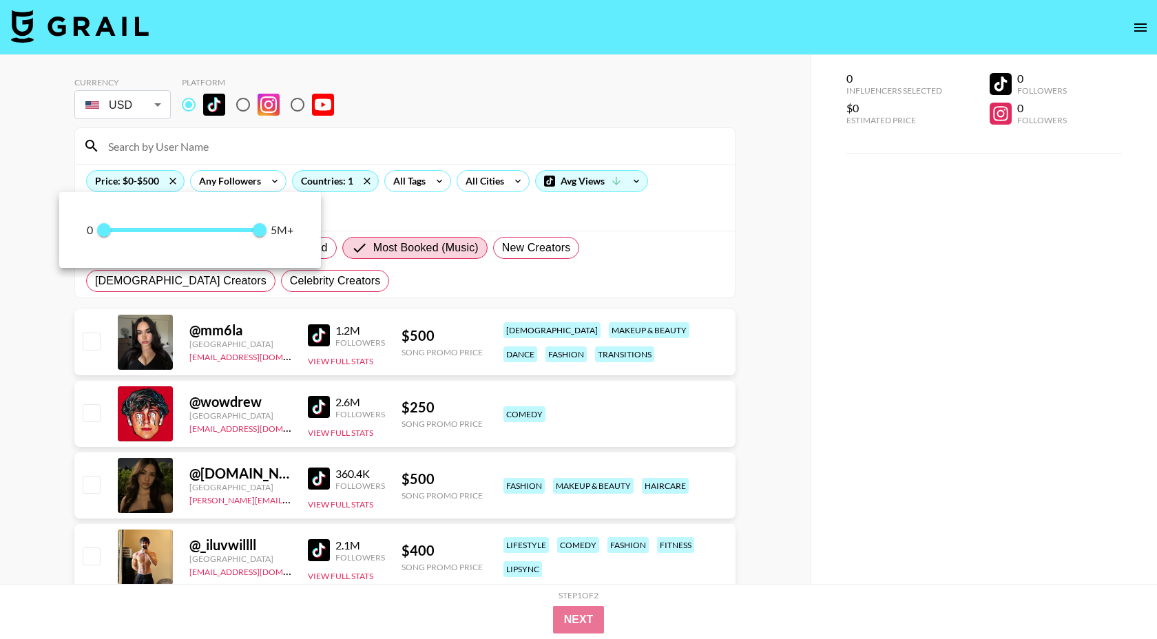
click at [444, 134] on div at bounding box center [578, 319] width 1157 height 639
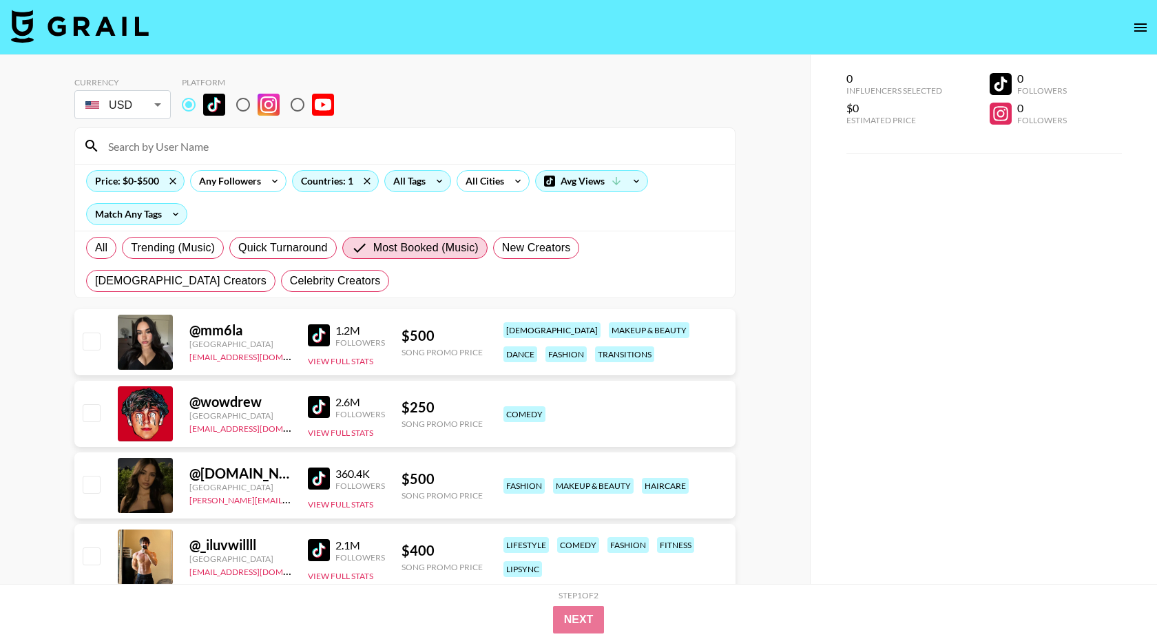
click at [417, 178] on div "All Tags" at bounding box center [406, 181] width 43 height 21
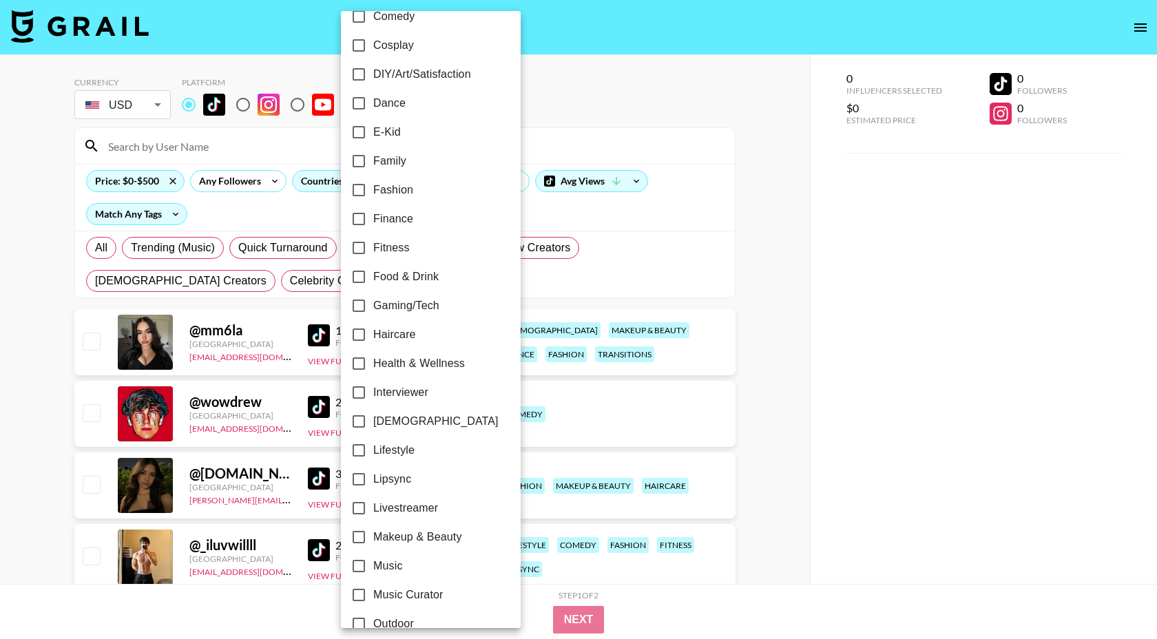
scroll to position [302, 0]
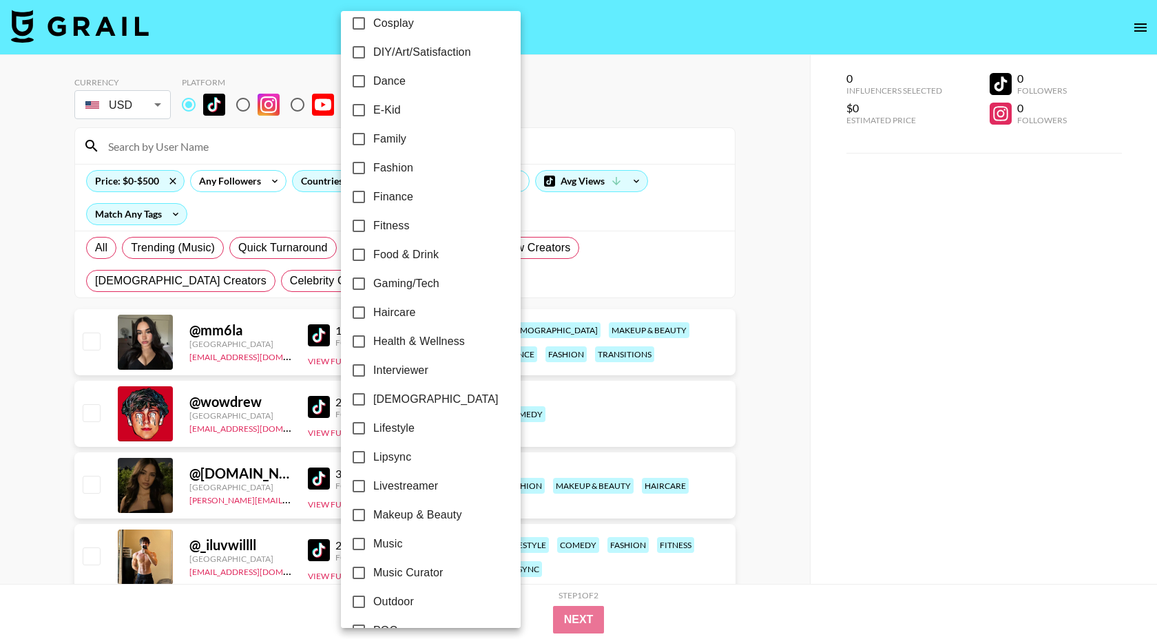
click at [389, 454] on span "Lipsync" at bounding box center [392, 457] width 38 height 17
click at [373, 454] on input "Lipsync" at bounding box center [358, 457] width 29 height 29
checkbox input "true"
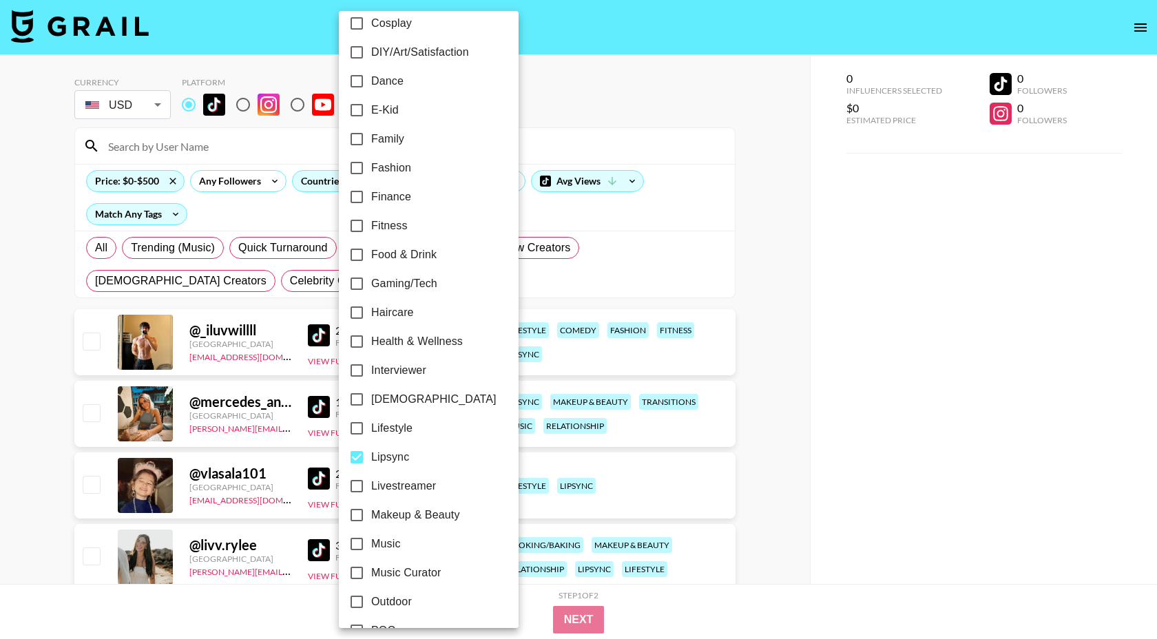
click at [641, 100] on div at bounding box center [578, 319] width 1157 height 639
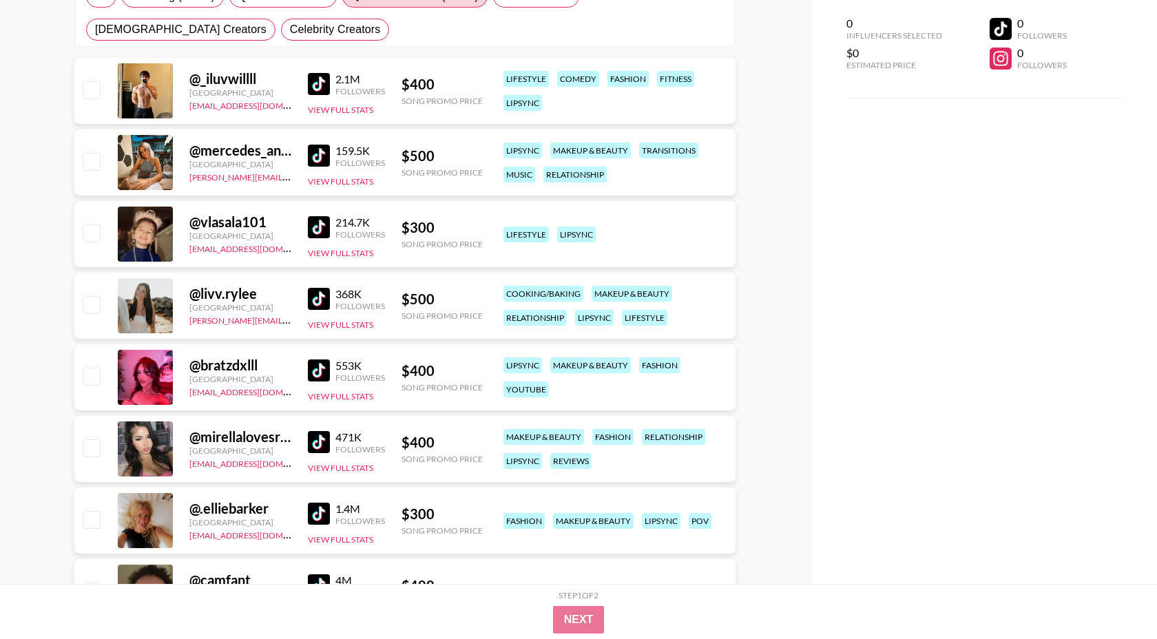
scroll to position [331, 0]
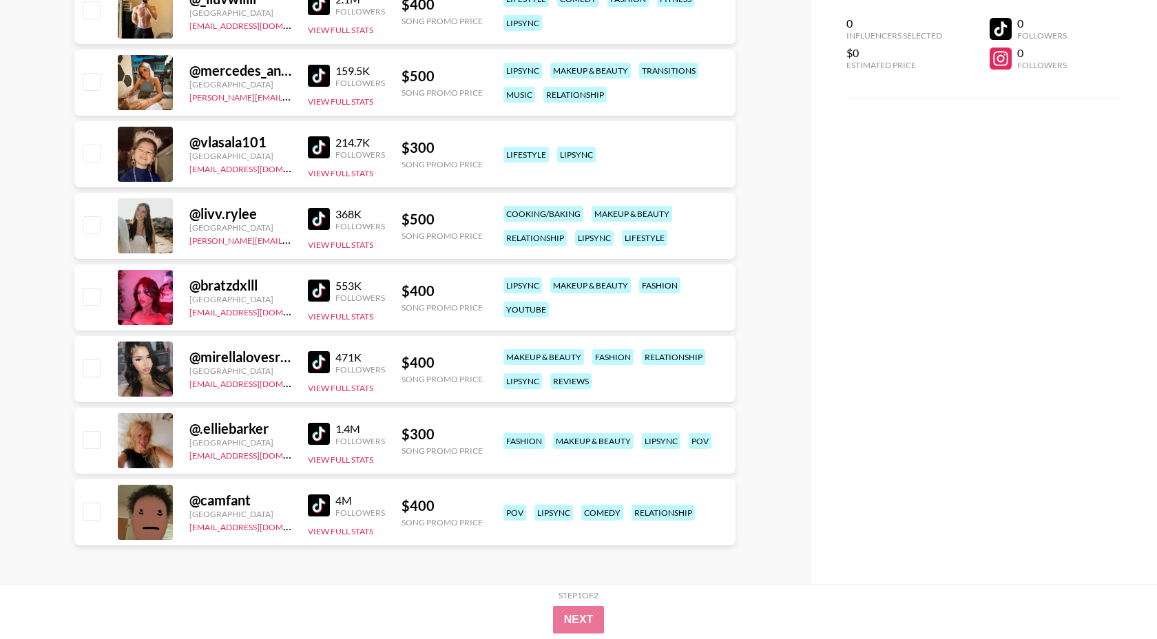
click at [327, 215] on img at bounding box center [319, 219] width 22 height 22
click at [324, 361] on img at bounding box center [319, 362] width 22 height 22
click at [329, 431] on img at bounding box center [319, 434] width 22 height 22
